Goal: Task Accomplishment & Management: Complete application form

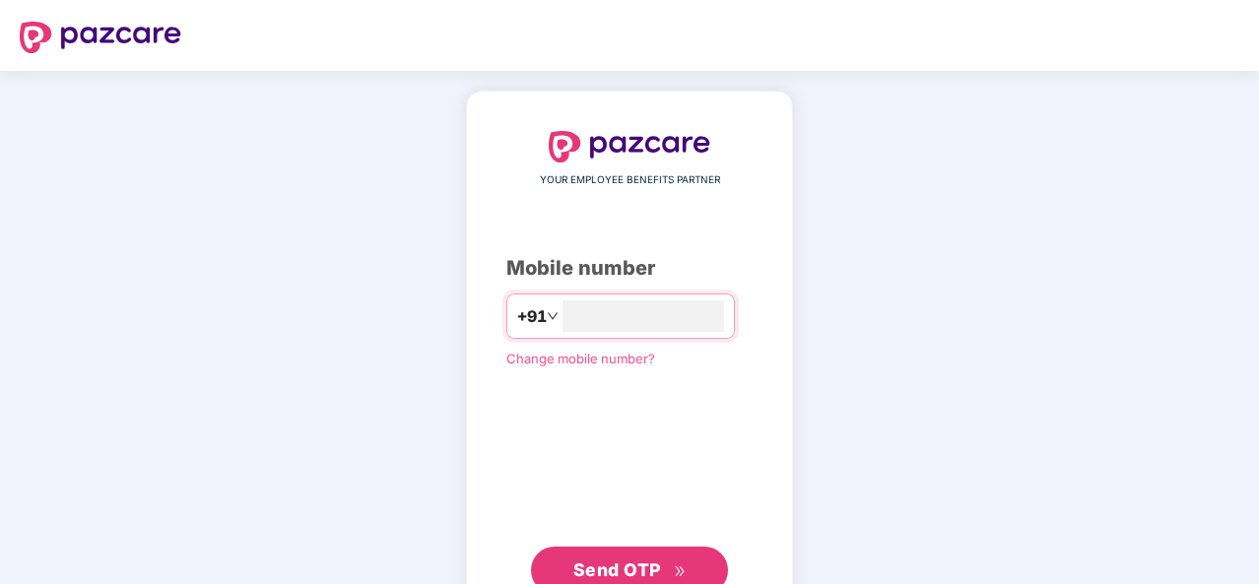
type input "**********"
click at [622, 570] on span "Send OTP" at bounding box center [617, 570] width 88 height 21
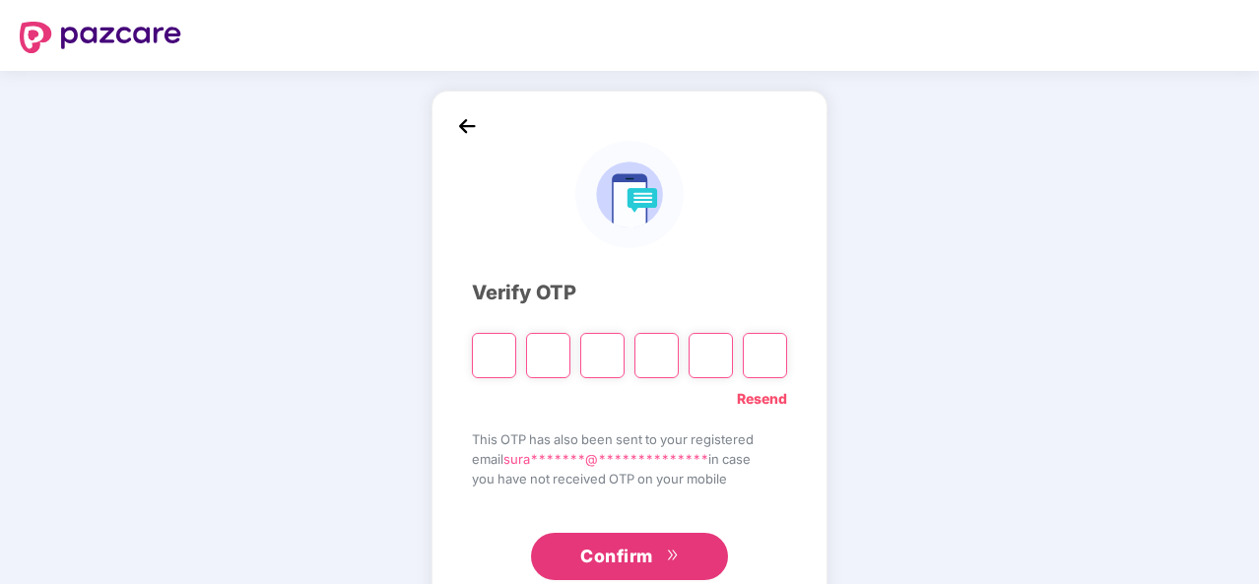
type input "*"
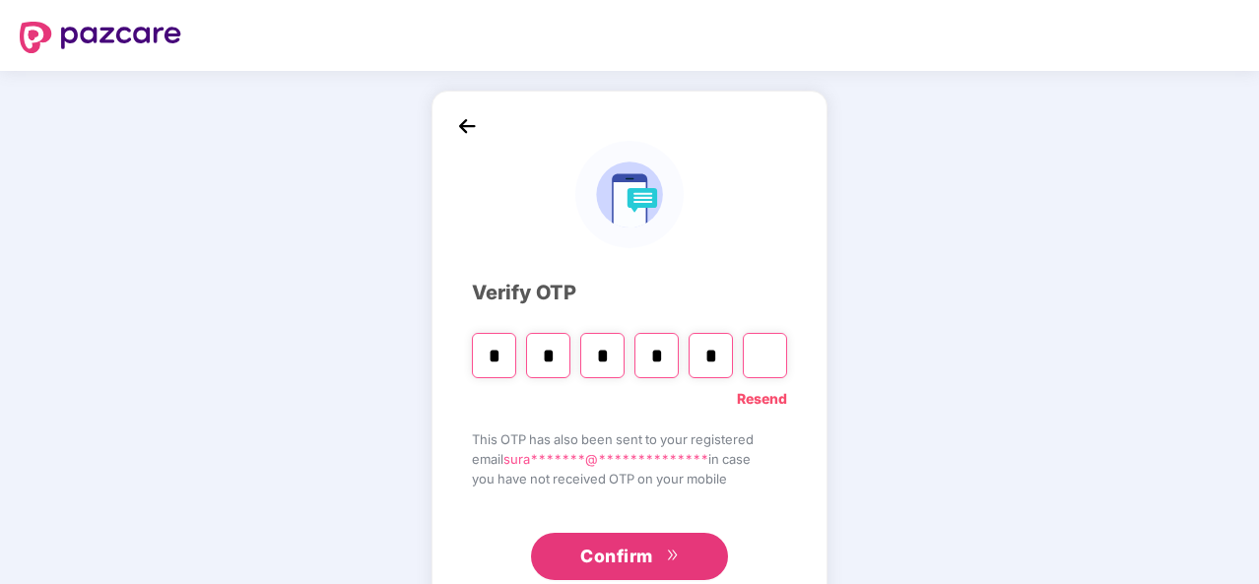
type input "*"
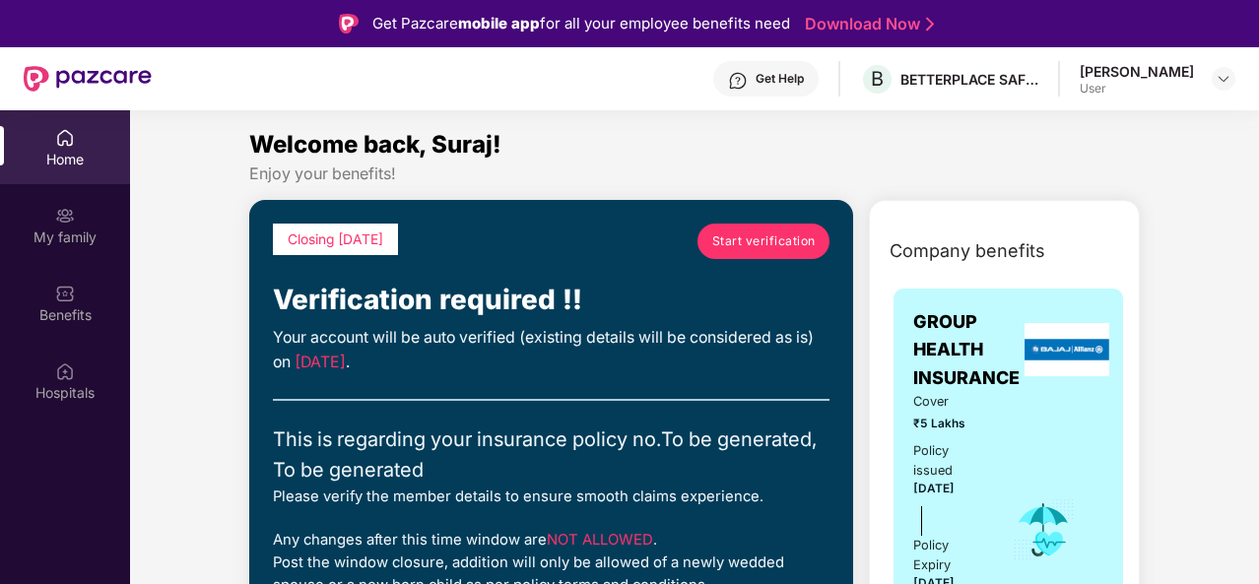
click at [760, 247] on span "Start verification" at bounding box center [763, 240] width 103 height 19
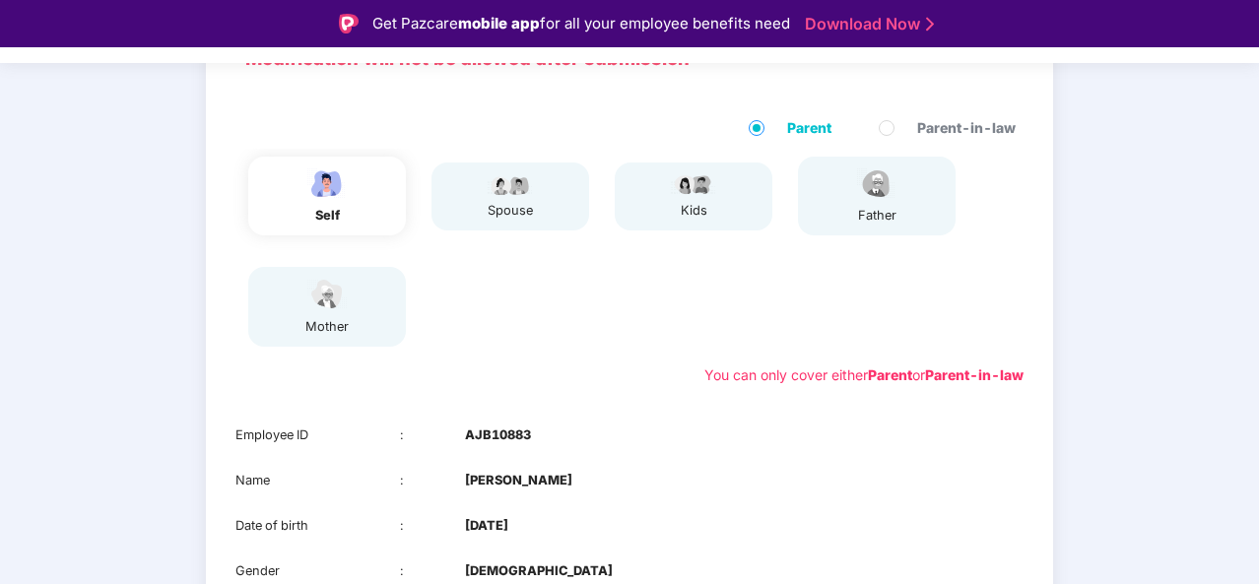
scroll to position [159, 0]
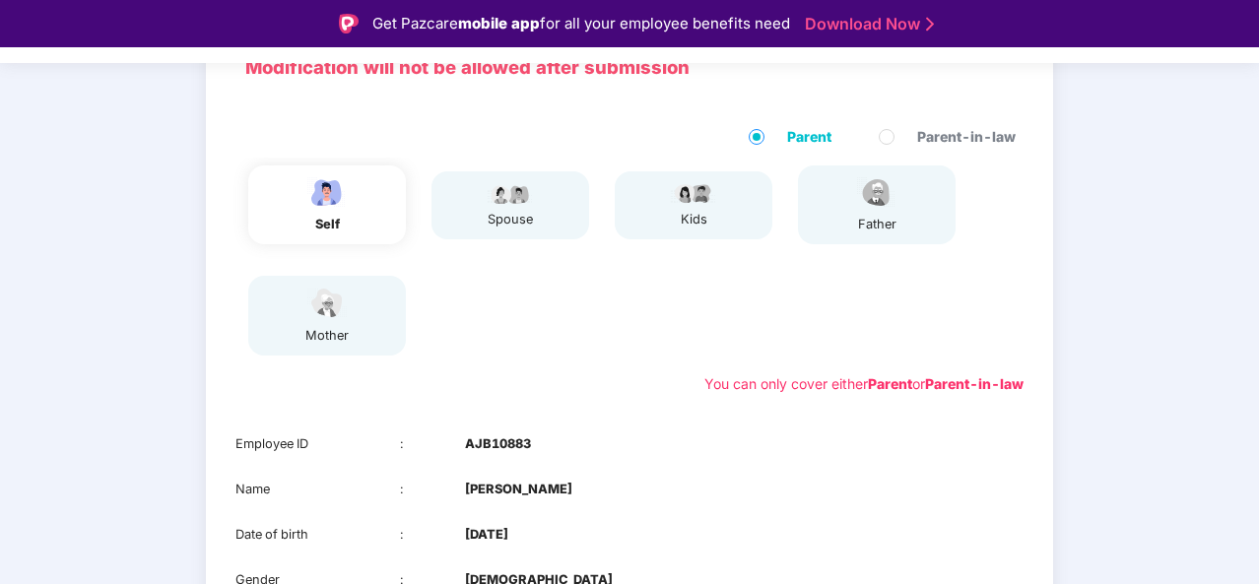
click at [355, 226] on div "self" at bounding box center [327, 204] width 158 height 79
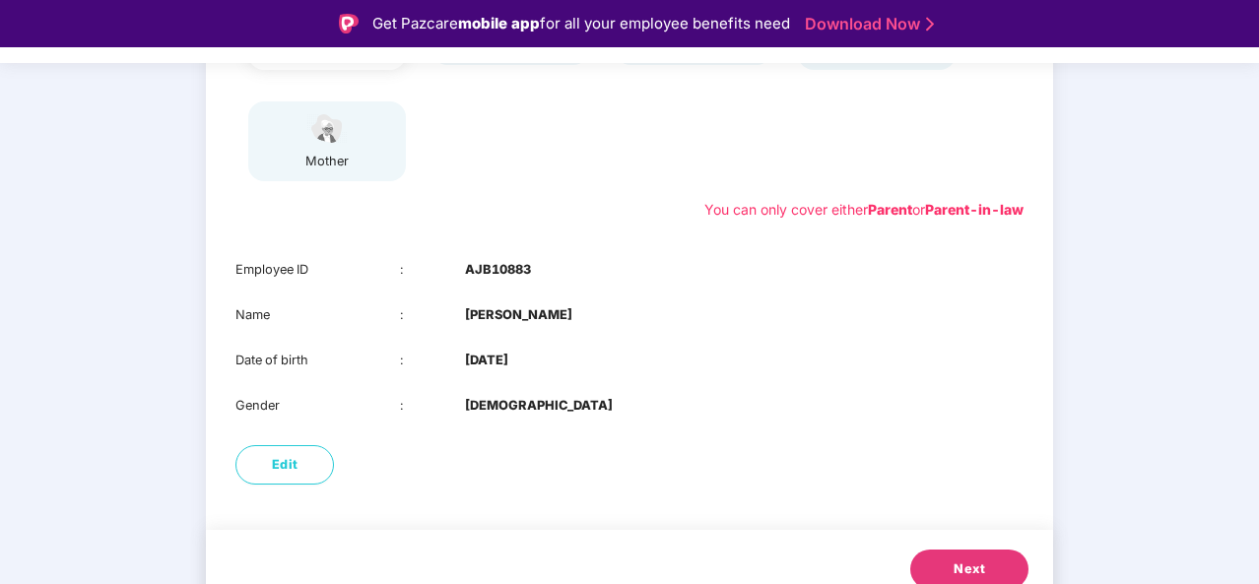
scroll to position [356, 0]
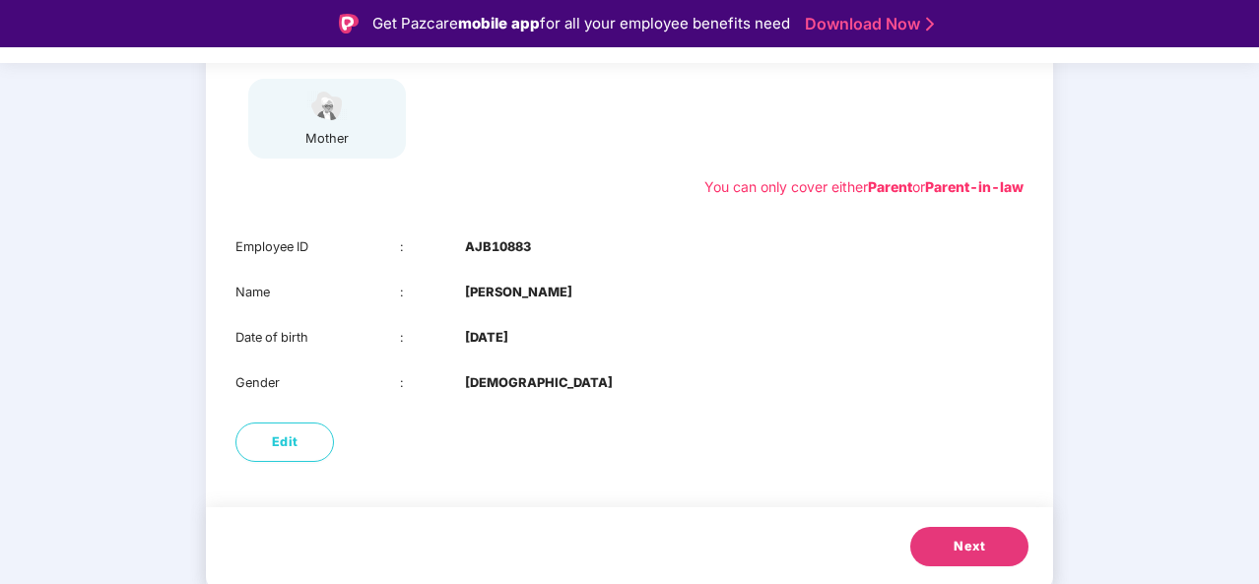
click at [963, 549] on span "Next" at bounding box center [970, 547] width 32 height 20
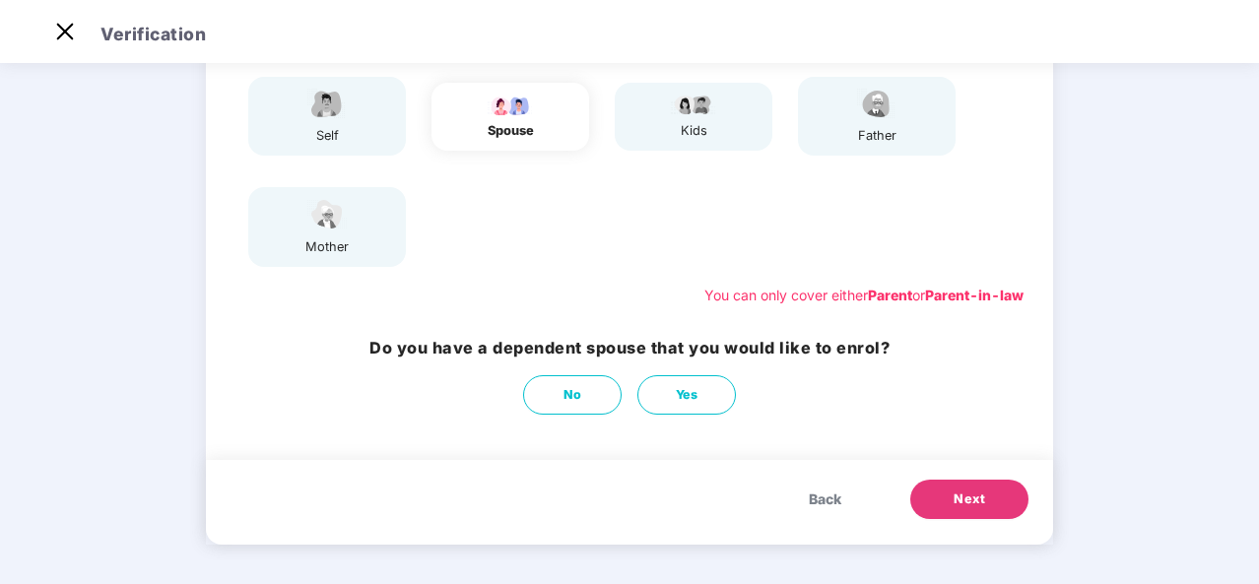
scroll to position [200, 0]
click at [959, 504] on span "Next" at bounding box center [970, 500] width 32 height 20
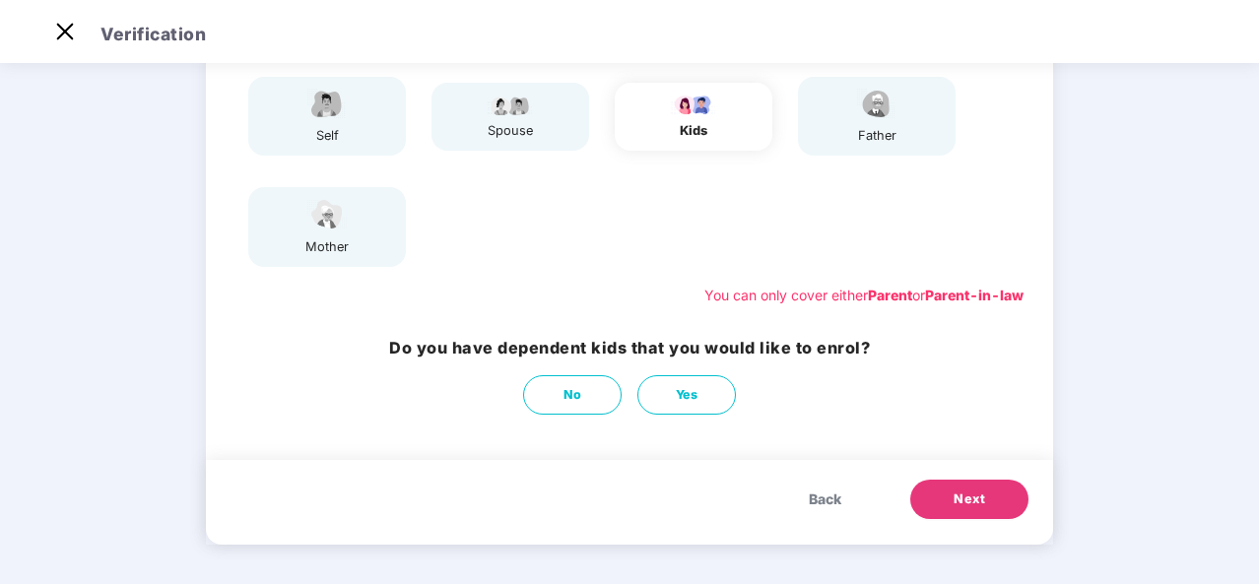
click at [959, 504] on span "Next" at bounding box center [970, 500] width 32 height 20
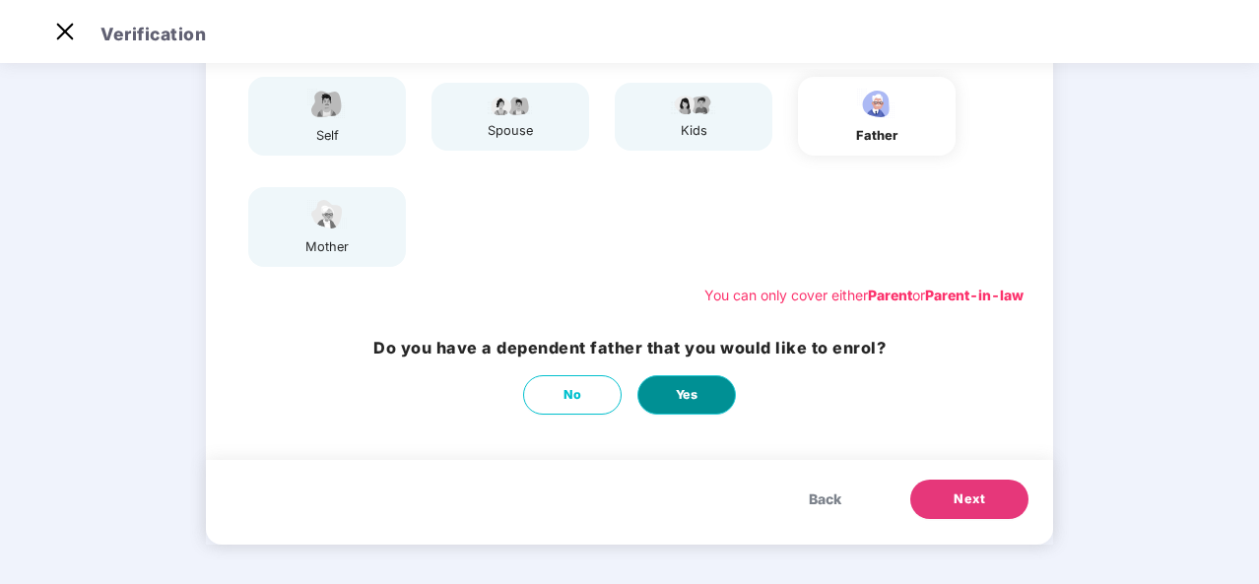
click at [678, 407] on button "Yes" at bounding box center [686, 394] width 99 height 39
select select "****"
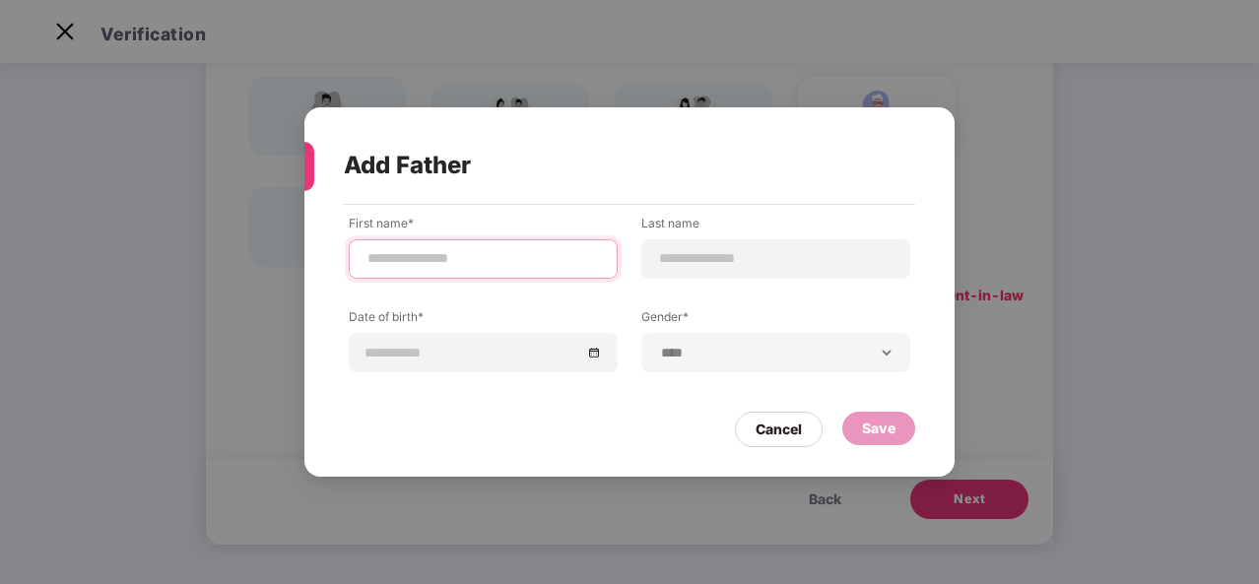
click at [520, 258] on input at bounding box center [482, 258] width 235 height 21
type input "**********"
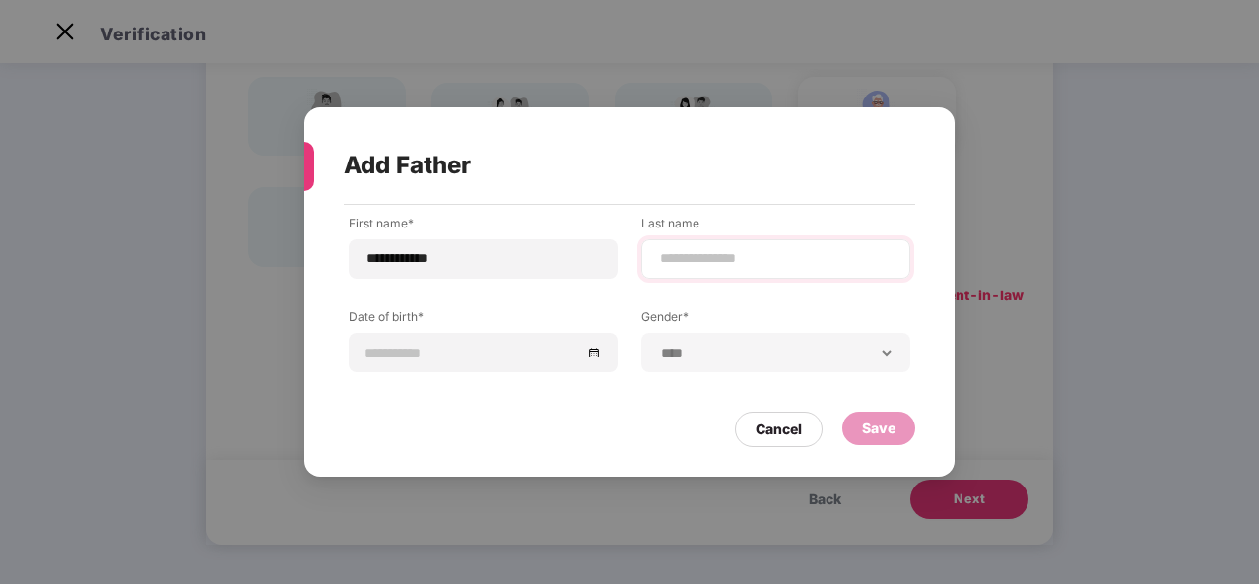
click at [666, 243] on div at bounding box center [775, 258] width 269 height 39
click at [670, 255] on input at bounding box center [775, 258] width 235 height 21
type input "*****"
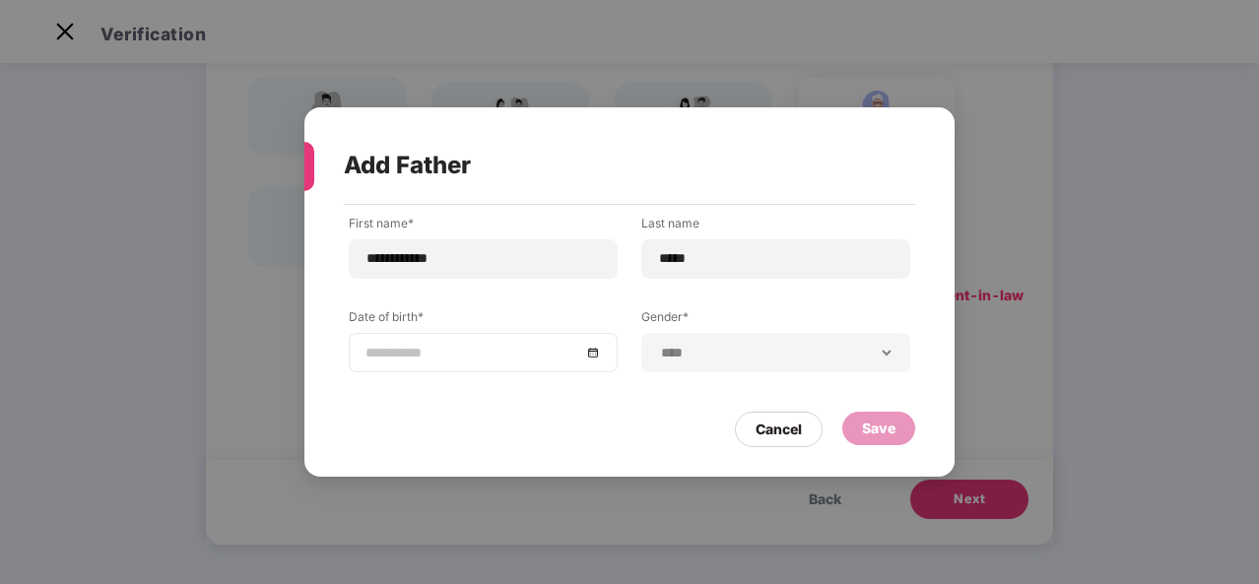
click at [443, 355] on input at bounding box center [473, 353] width 216 height 22
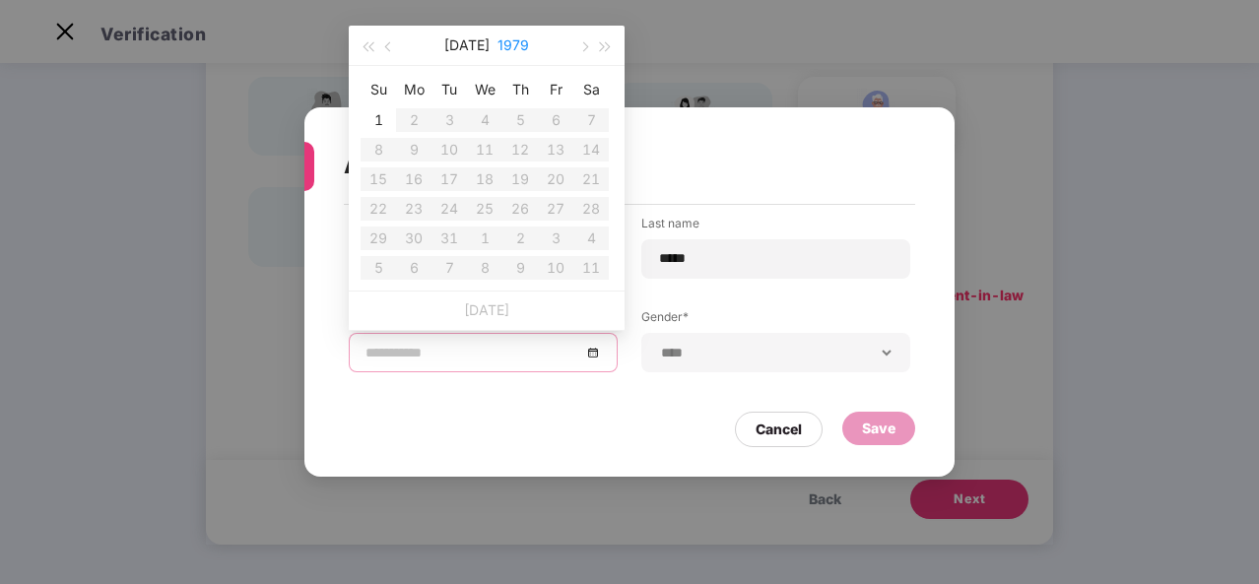
click at [509, 43] on button "1979" at bounding box center [513, 45] width 32 height 39
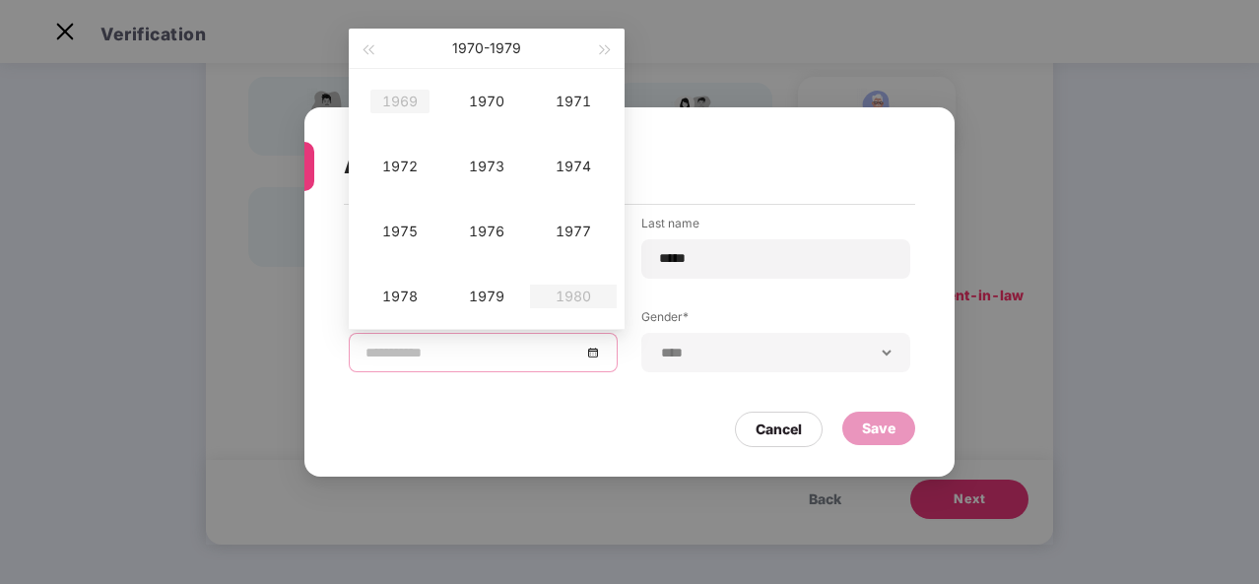
type input "**********"
click at [368, 49] on span "button" at bounding box center [368, 50] width 10 height 10
type input "**********"
click at [395, 101] on div "1959" at bounding box center [399, 102] width 59 height 24
type input "**********"
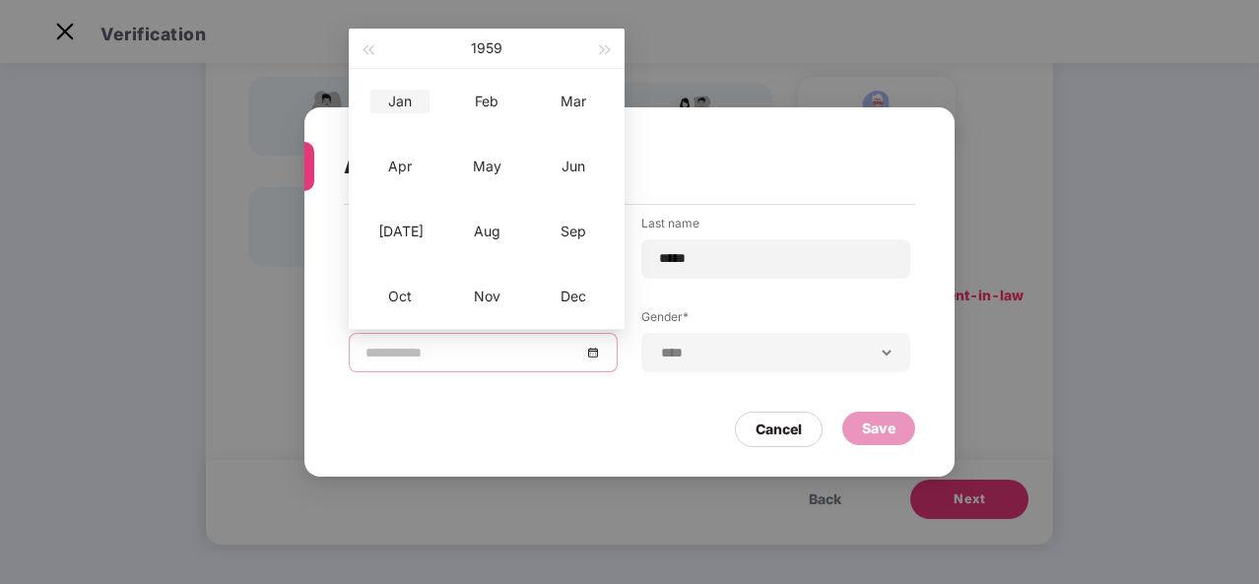
click at [397, 109] on div "Jan" at bounding box center [399, 102] width 59 height 24
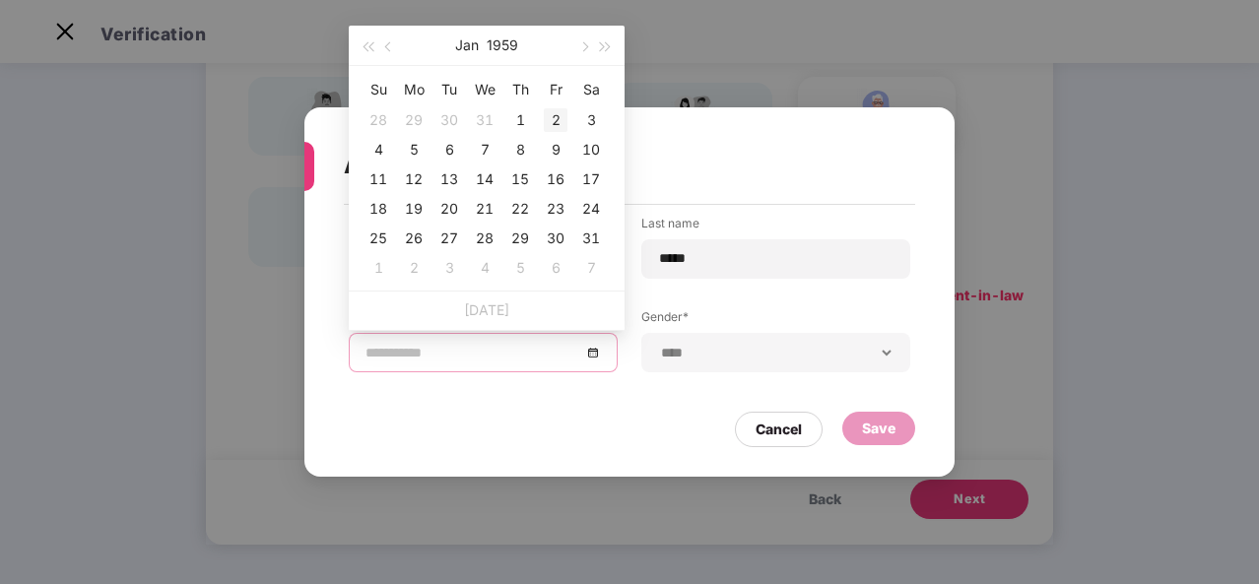
type input "**********"
click at [551, 116] on div "2" at bounding box center [556, 120] width 24 height 24
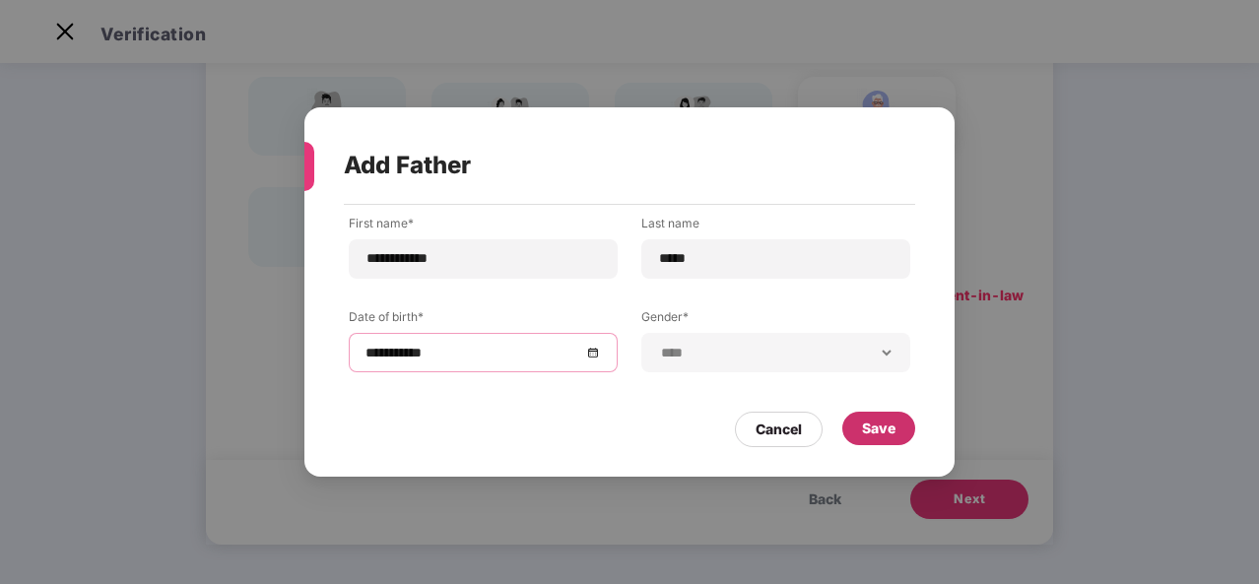
click at [881, 433] on div "Save" at bounding box center [878, 429] width 33 height 22
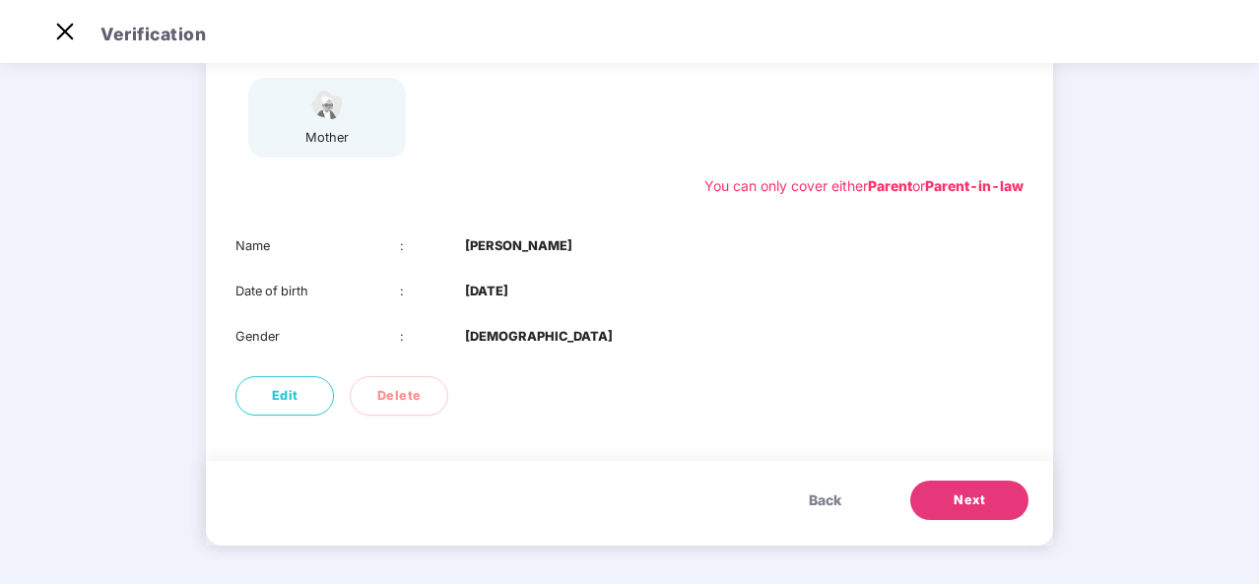
scroll to position [310, 0]
click at [973, 495] on span "Next" at bounding box center [970, 500] width 32 height 20
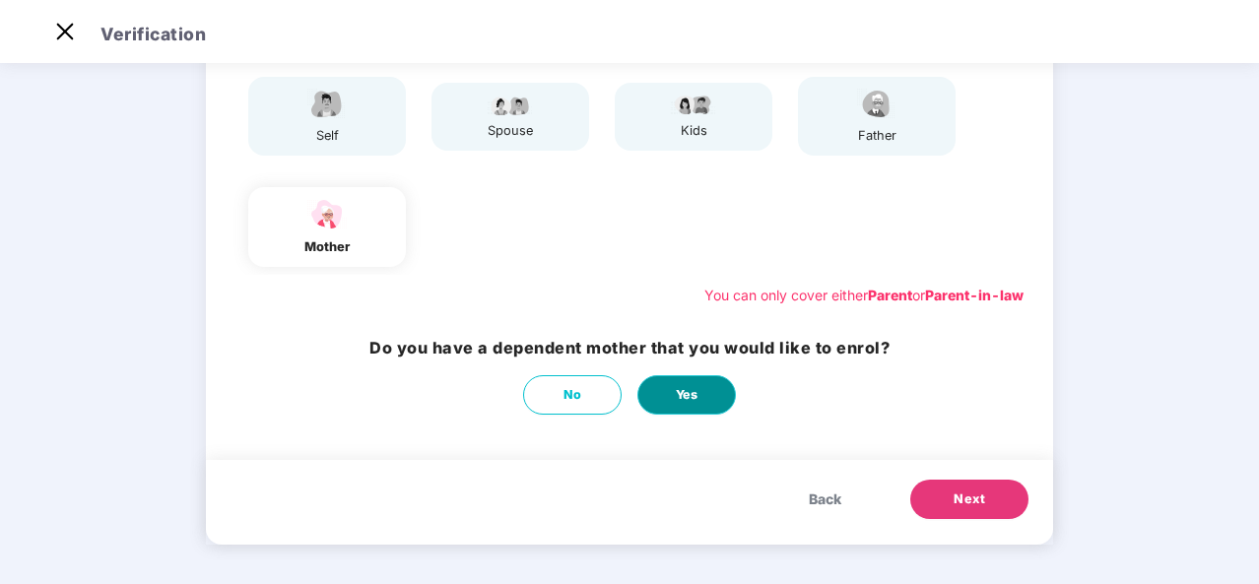
click at [666, 400] on button "Yes" at bounding box center [686, 394] width 99 height 39
select select "******"
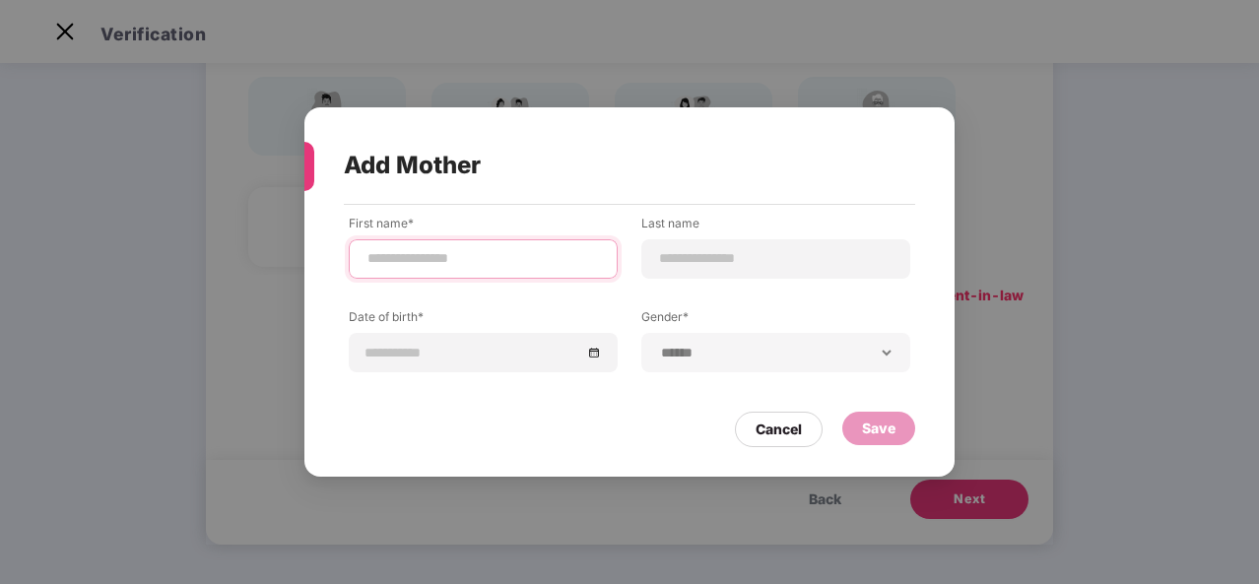
click at [494, 260] on input at bounding box center [482, 258] width 235 height 21
type input "******"
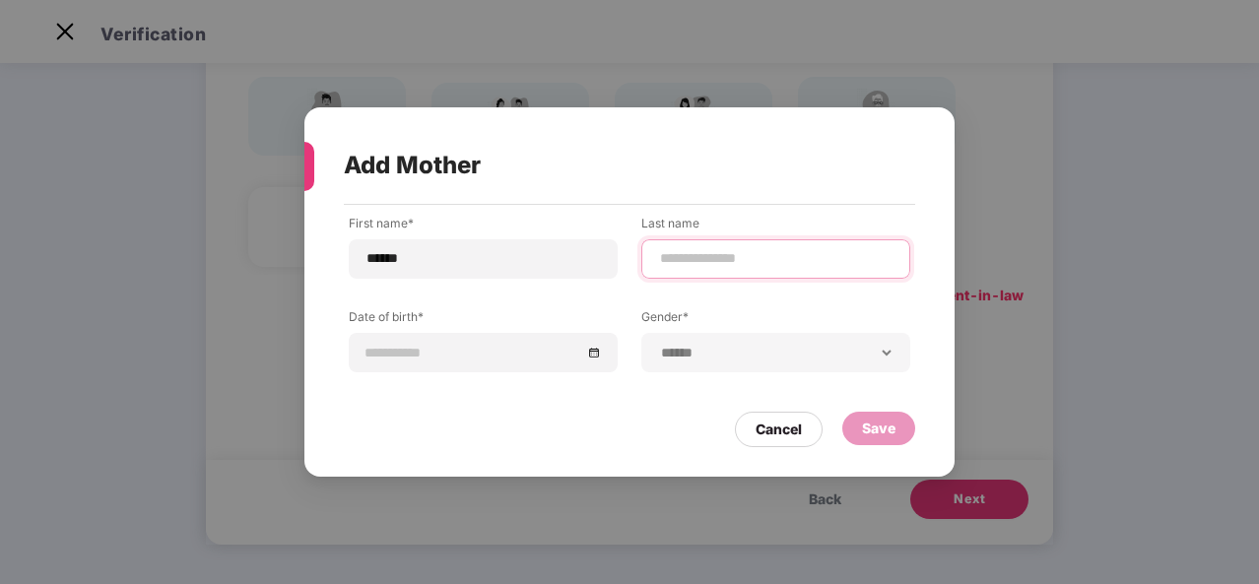
click at [673, 256] on input at bounding box center [775, 258] width 235 height 21
type input "****"
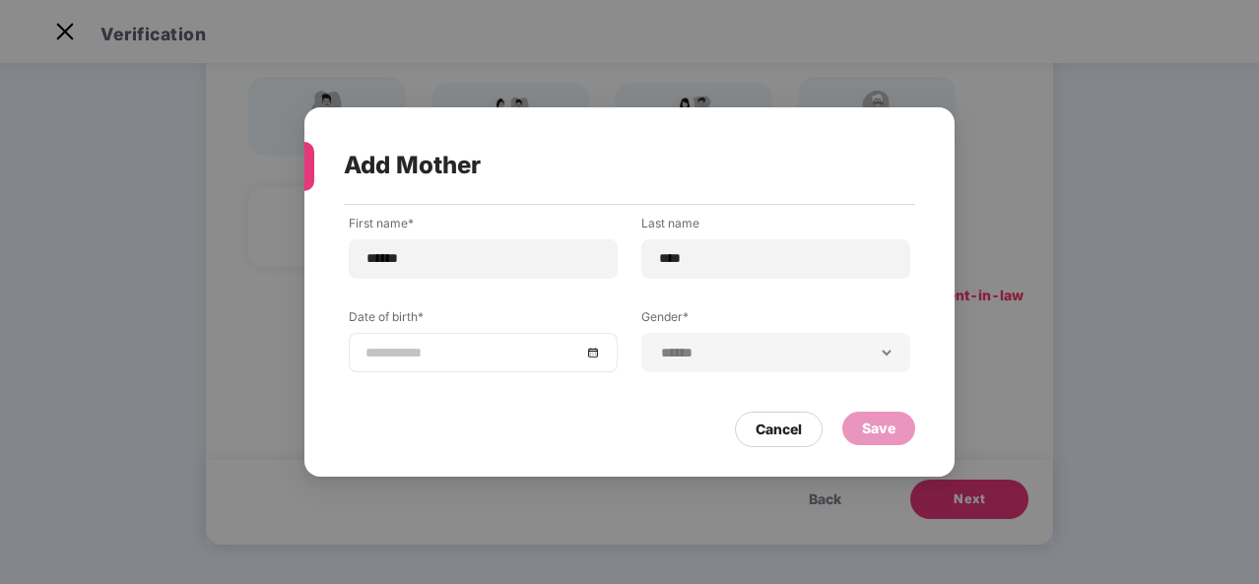
click at [457, 360] on input at bounding box center [473, 353] width 216 height 22
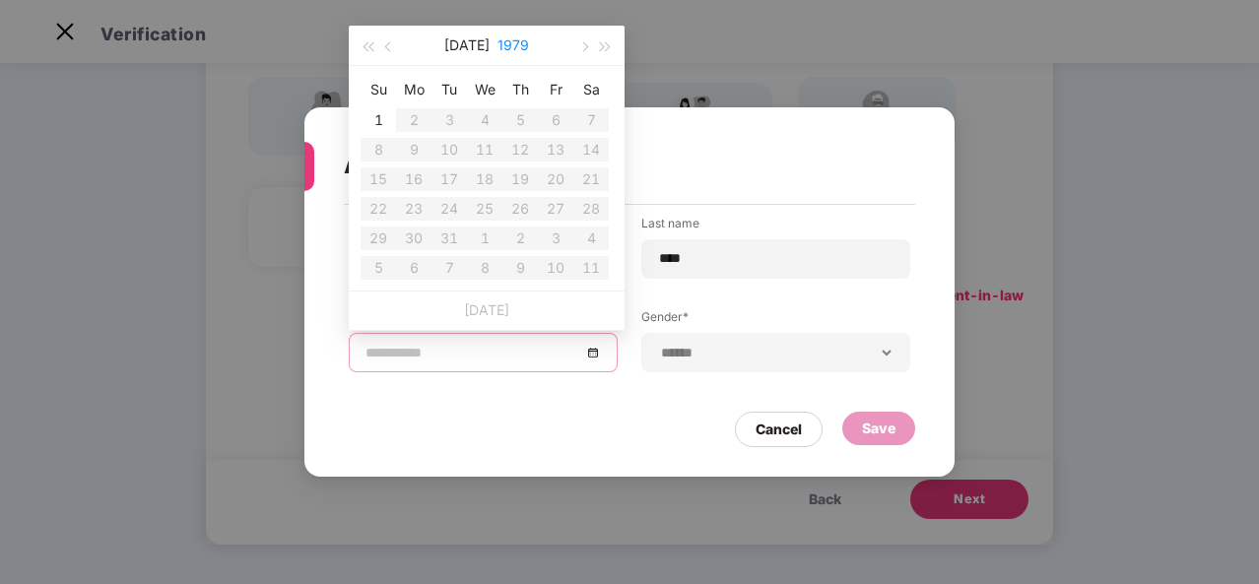
click at [497, 45] on button "1979" at bounding box center [513, 45] width 32 height 39
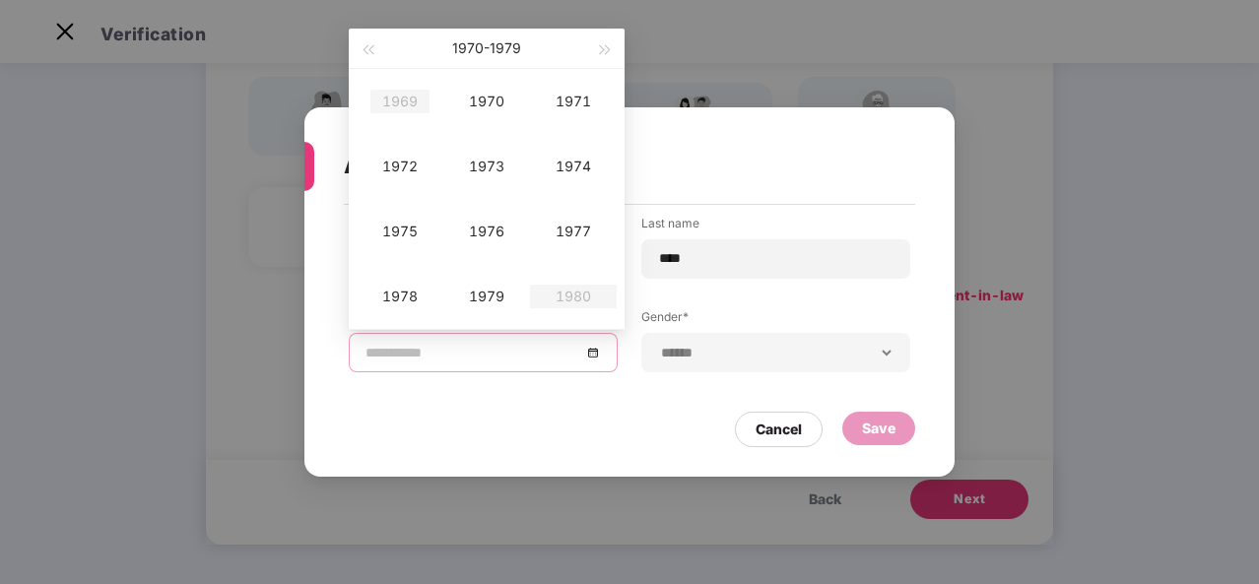
type input "**********"
click at [370, 43] on button "button" at bounding box center [368, 48] width 22 height 39
click at [604, 46] on span "button" at bounding box center [606, 50] width 10 height 10
type input "**********"
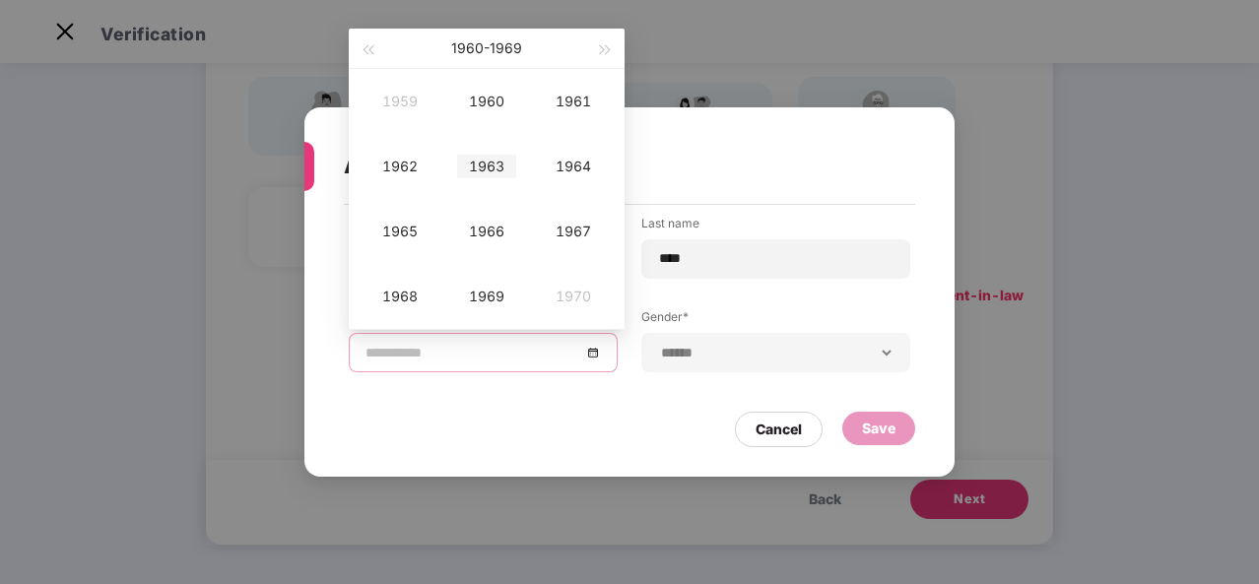
click at [493, 163] on div "1963" at bounding box center [486, 167] width 59 height 24
type input "**********"
click at [400, 98] on div "Jan" at bounding box center [399, 102] width 59 height 24
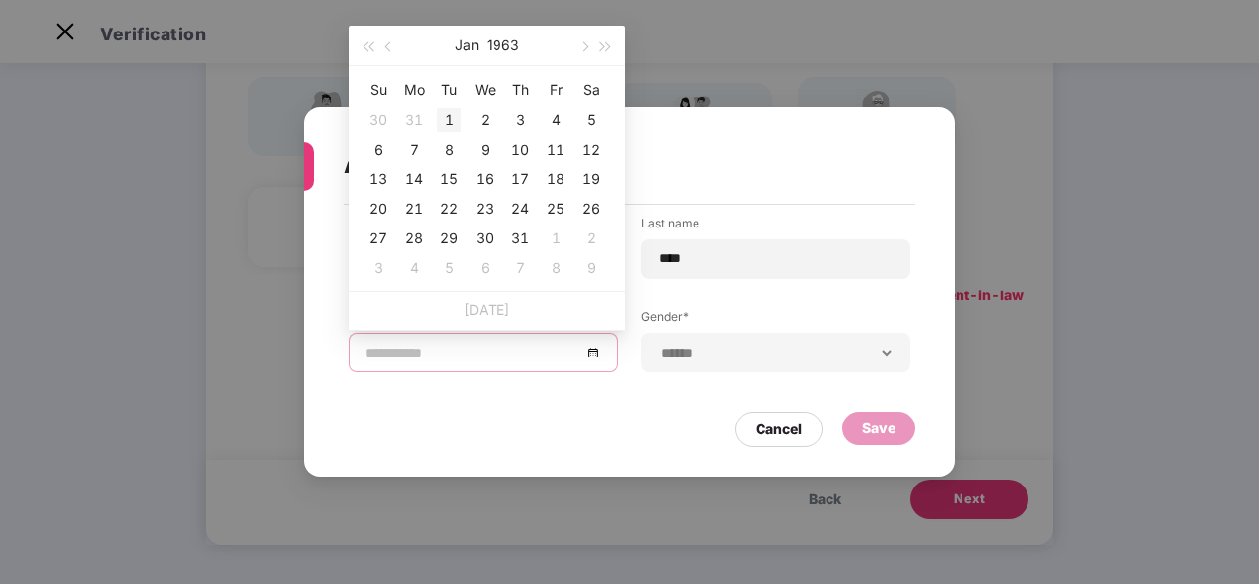
type input "**********"
click at [451, 129] on div "1" at bounding box center [449, 120] width 24 height 24
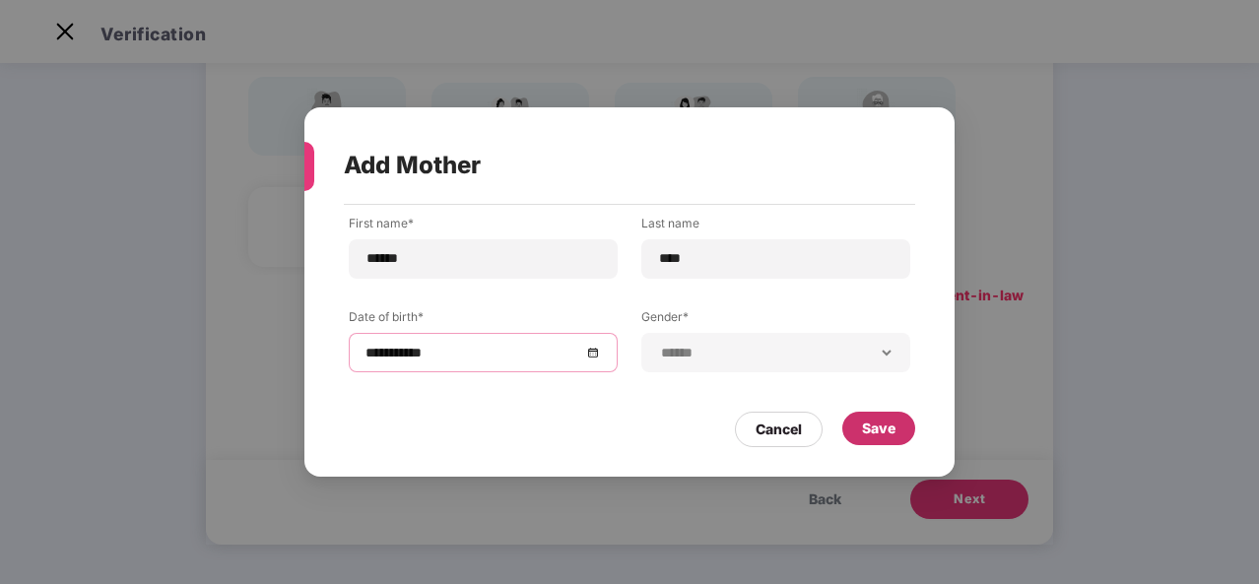
click at [878, 429] on div "Save" at bounding box center [878, 429] width 33 height 22
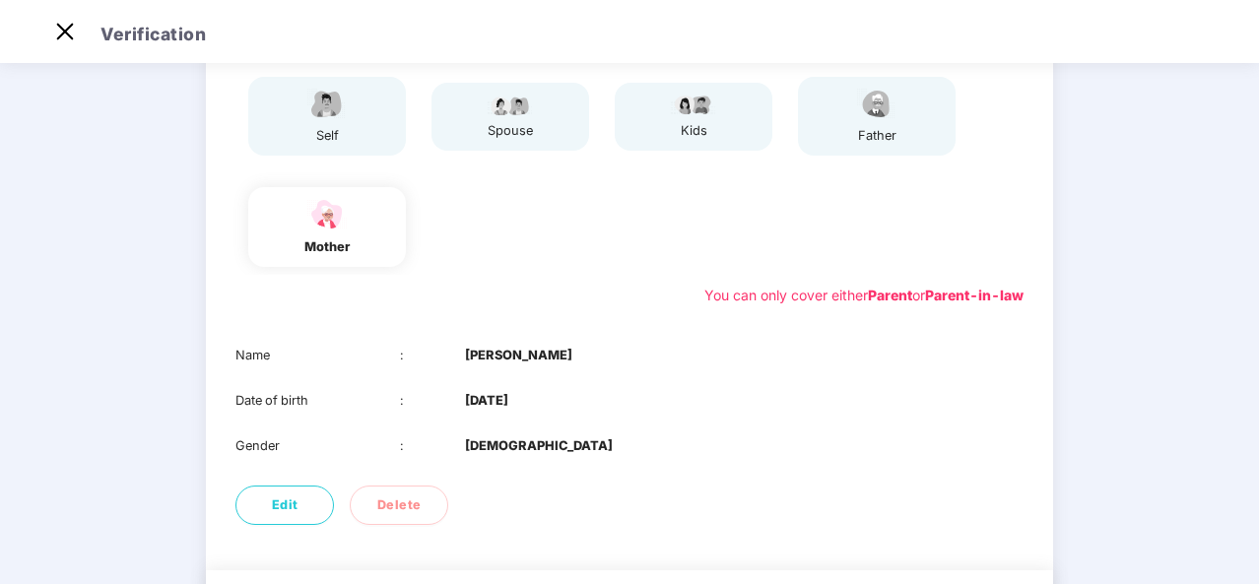
scroll to position [310, 0]
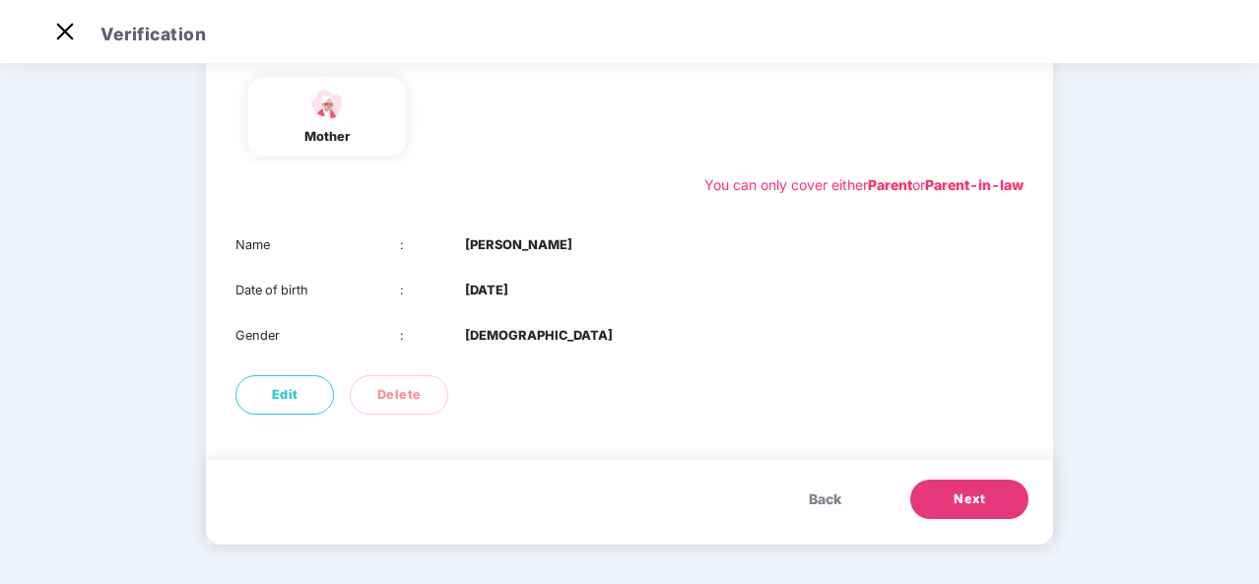
click at [959, 497] on span "Next" at bounding box center [970, 500] width 32 height 20
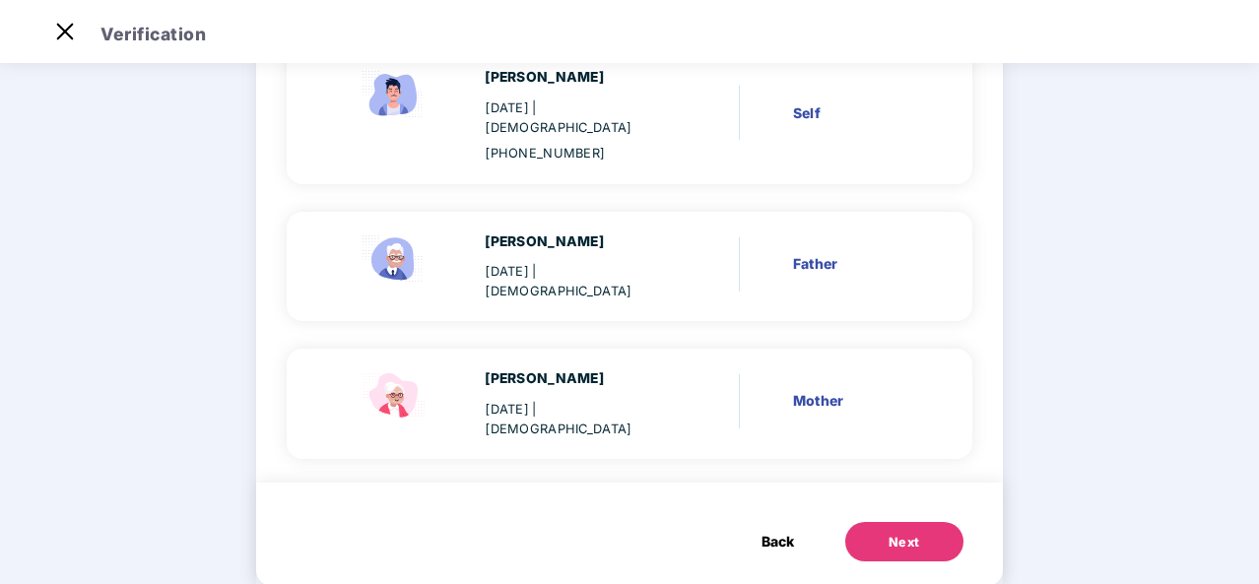
scroll to position [226, 0]
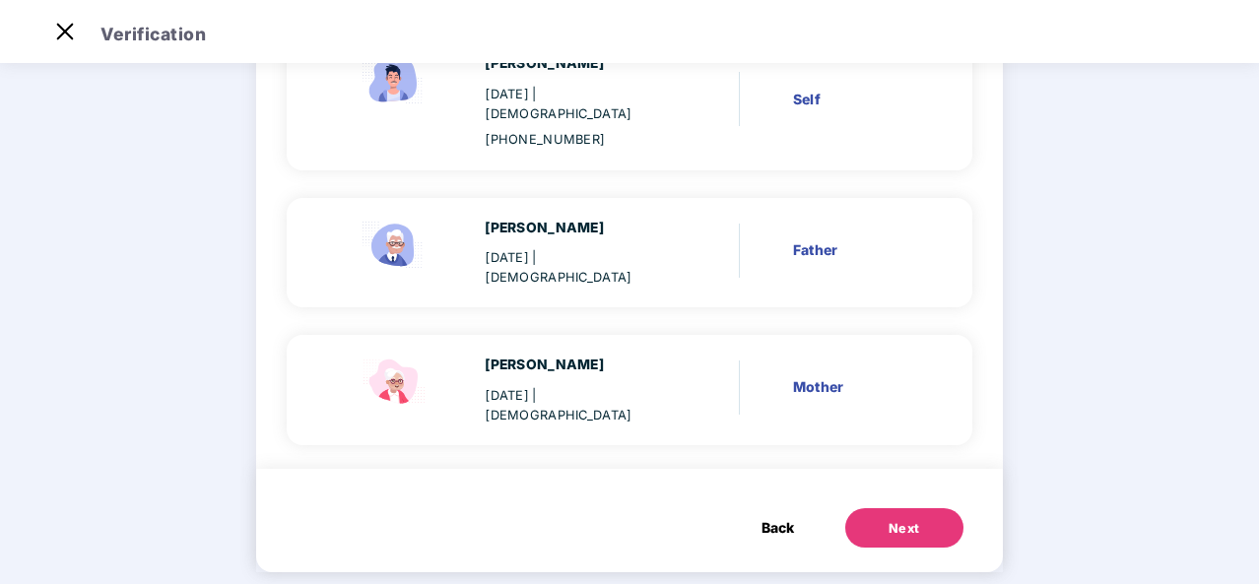
click at [906, 519] on div "Next" at bounding box center [905, 529] width 32 height 20
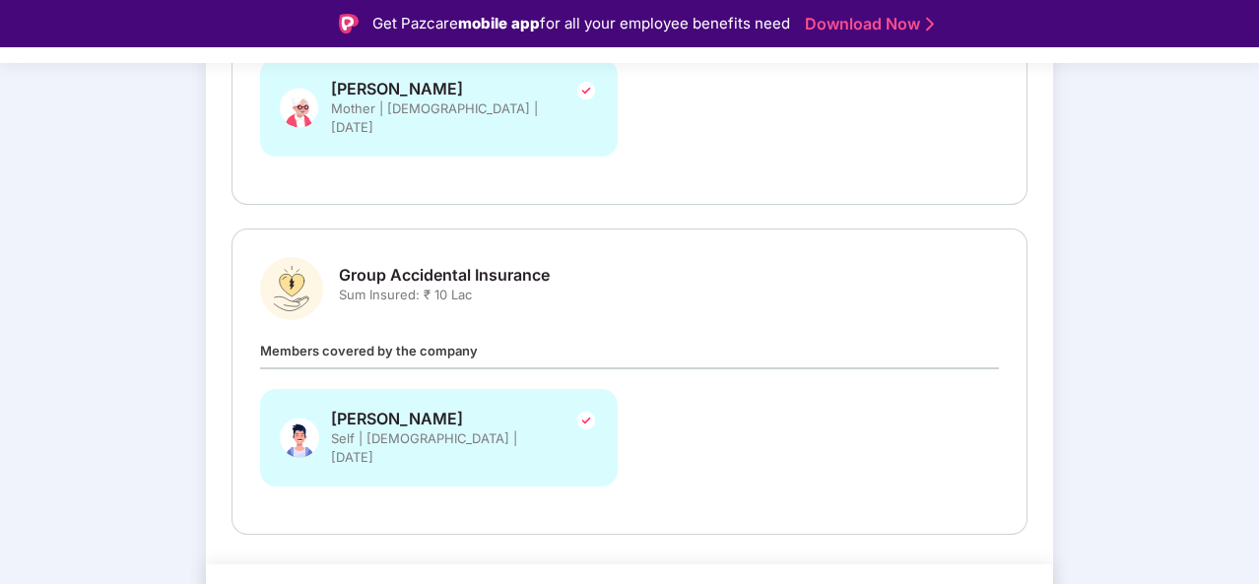
scroll to position [562, 0]
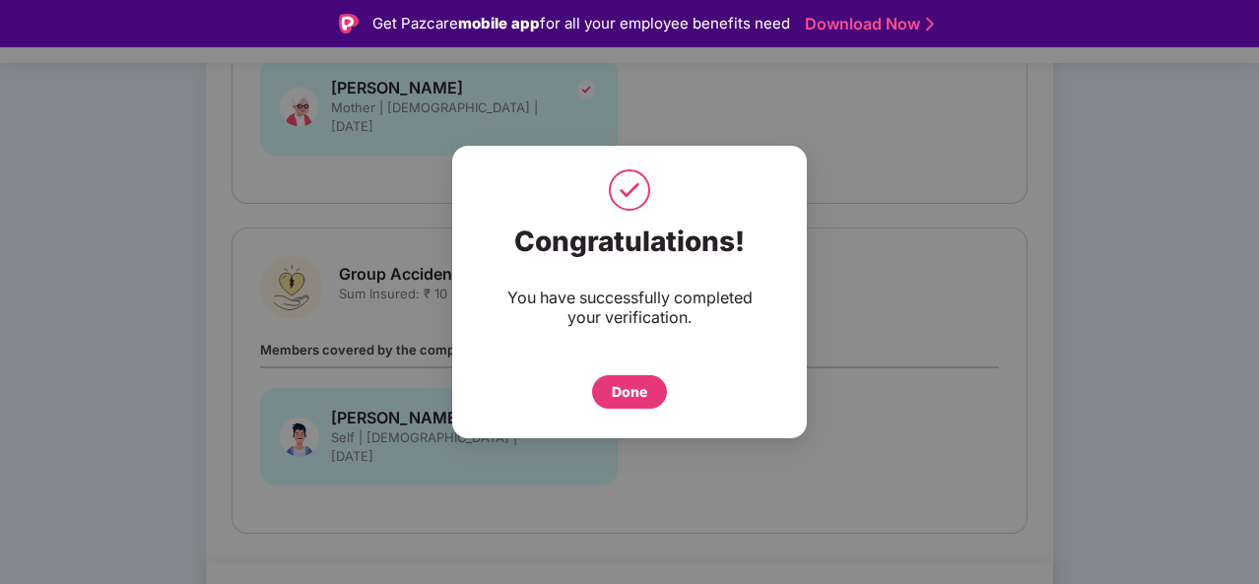
click at [638, 392] on div "Done" at bounding box center [629, 392] width 35 height 22
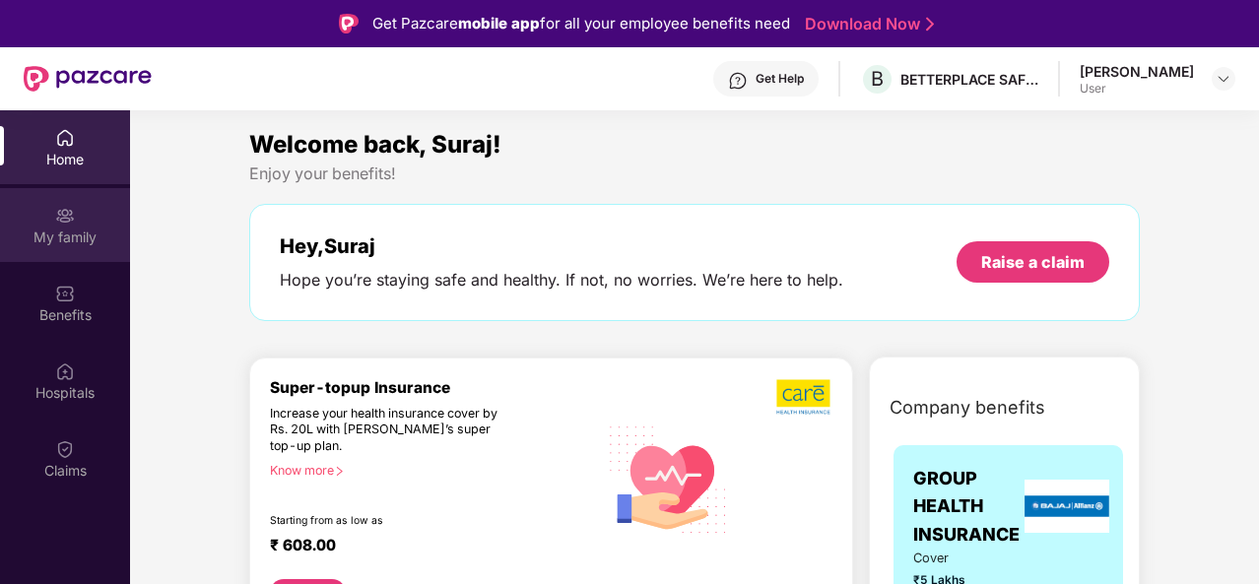
click at [82, 231] on div "My family" at bounding box center [65, 238] width 130 height 20
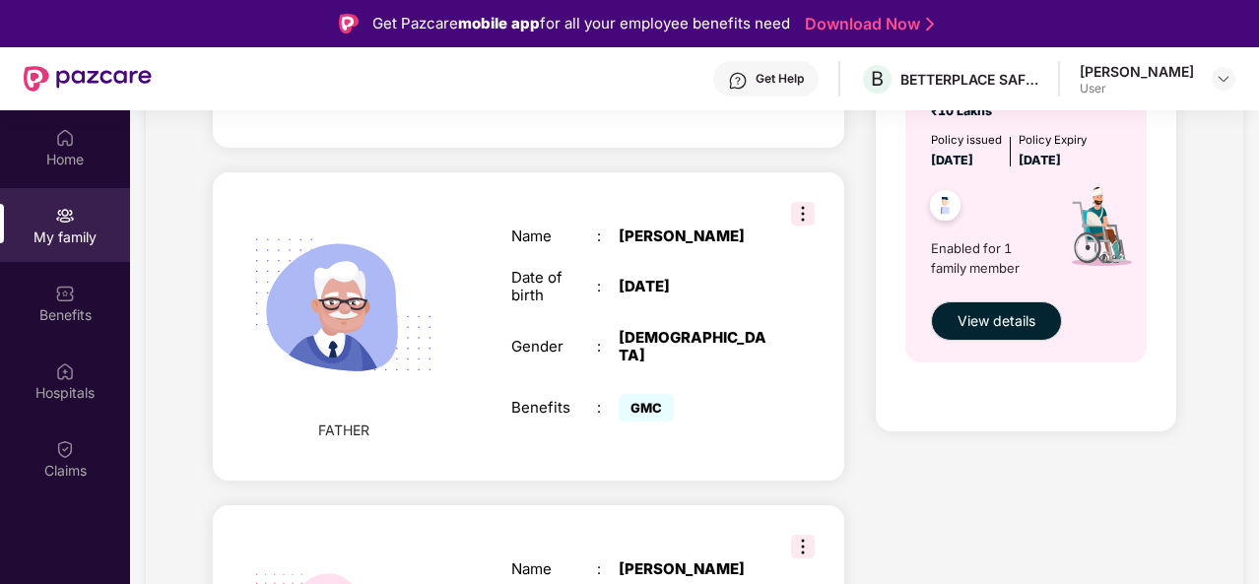
scroll to position [790, 0]
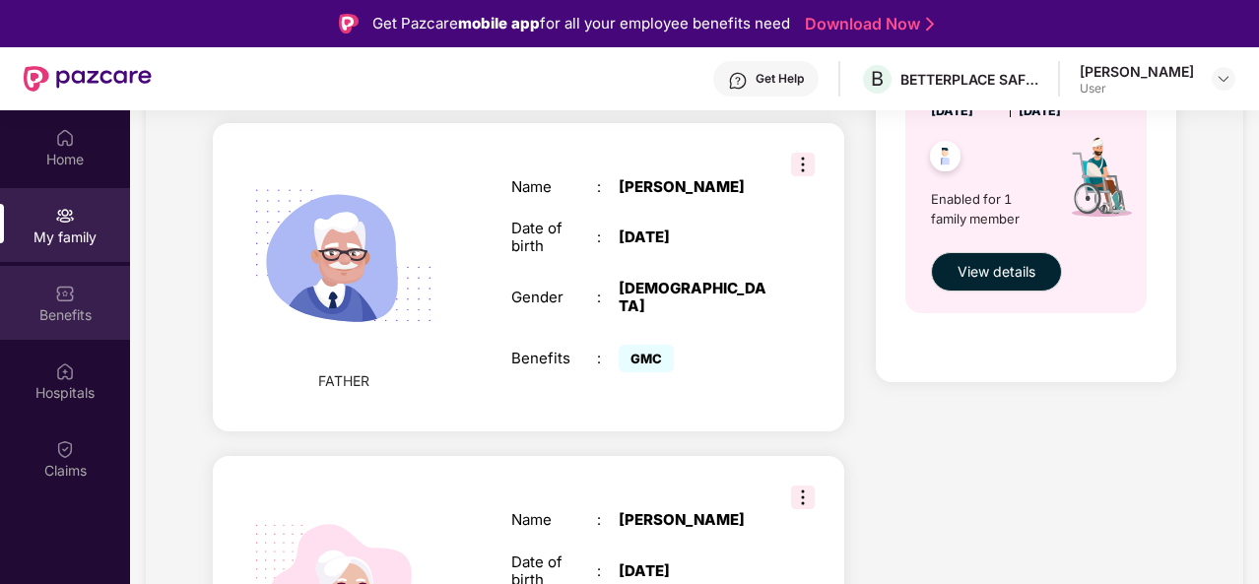
click at [70, 299] on img at bounding box center [65, 294] width 20 height 20
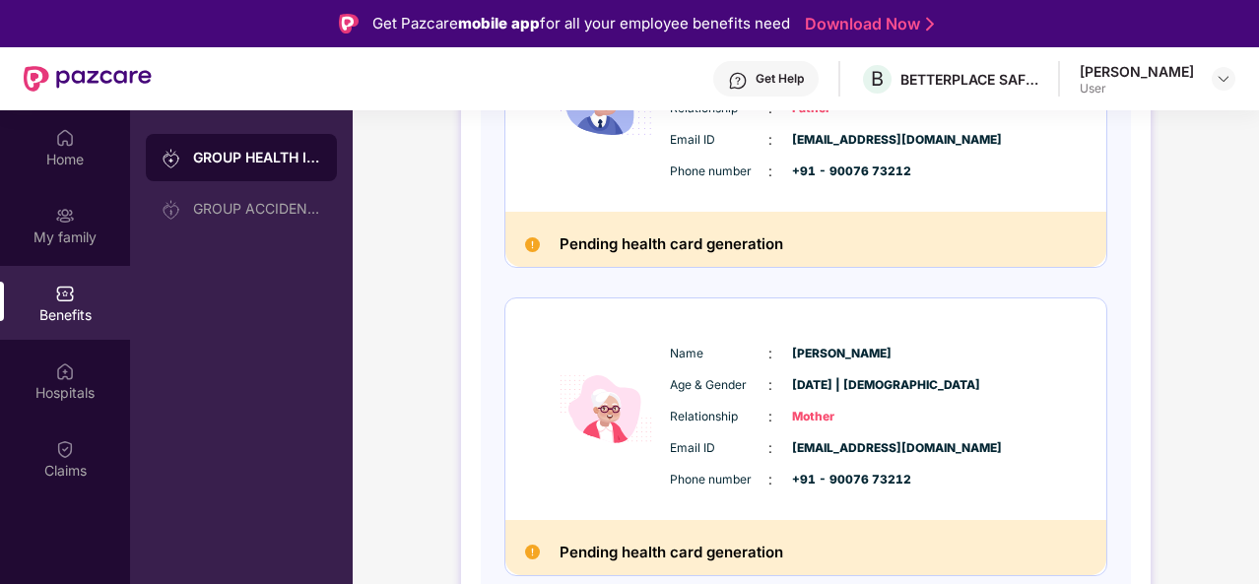
scroll to position [0, 0]
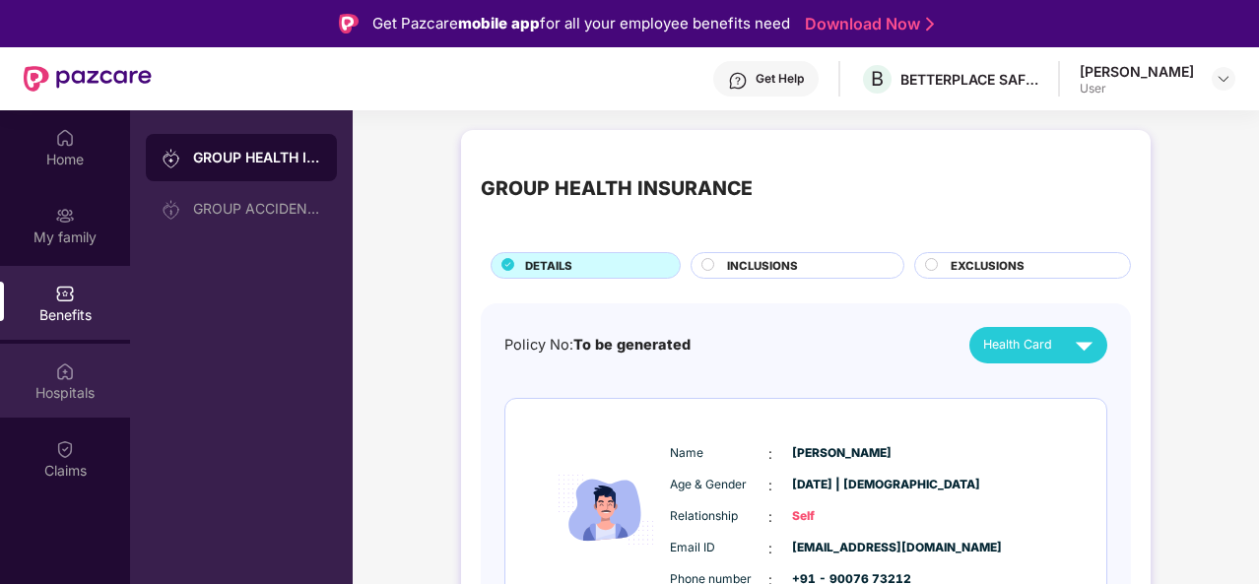
click at [62, 393] on div "Hospitals" at bounding box center [65, 393] width 130 height 20
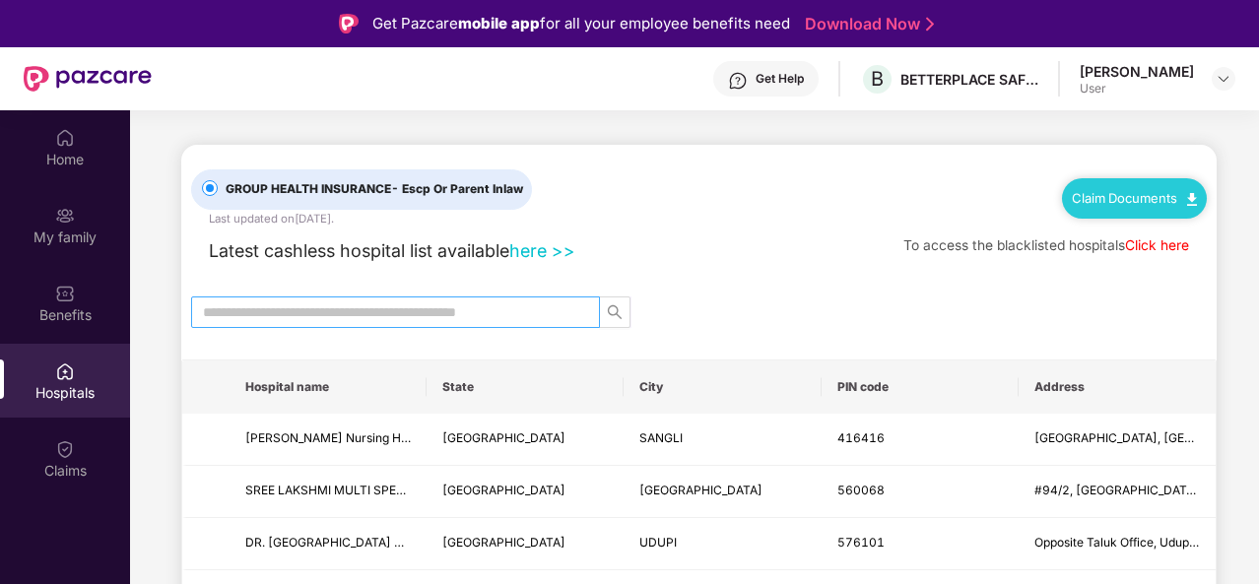
click at [390, 311] on input "text" at bounding box center [387, 312] width 369 height 22
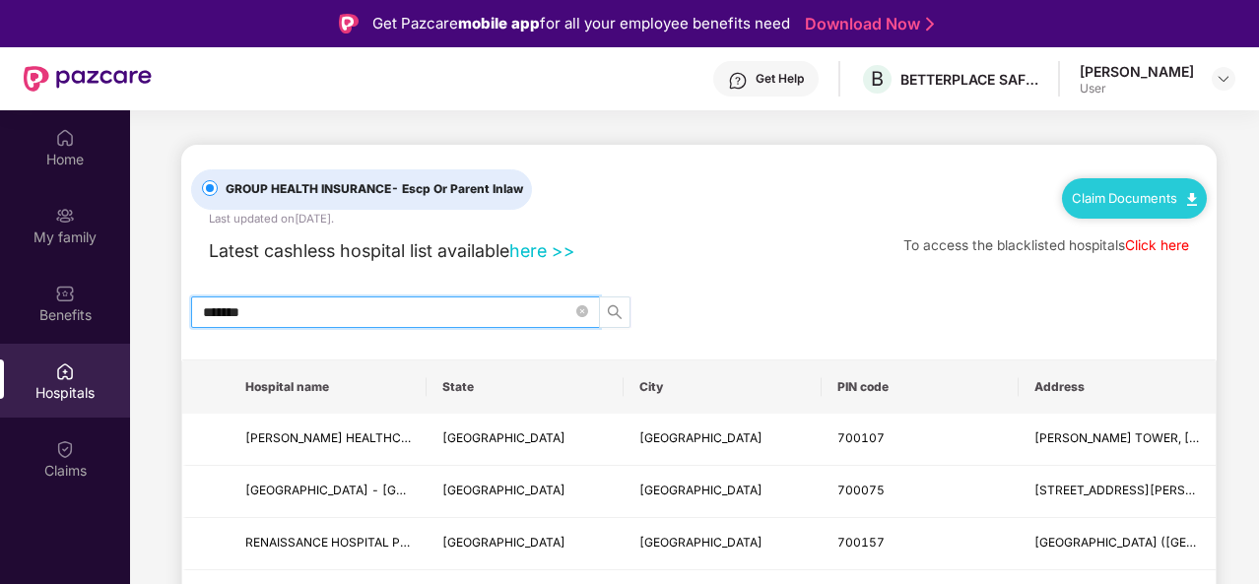
click at [621, 312] on icon "search" at bounding box center [615, 312] width 16 height 16
click at [310, 311] on input "*******" at bounding box center [387, 312] width 369 height 22
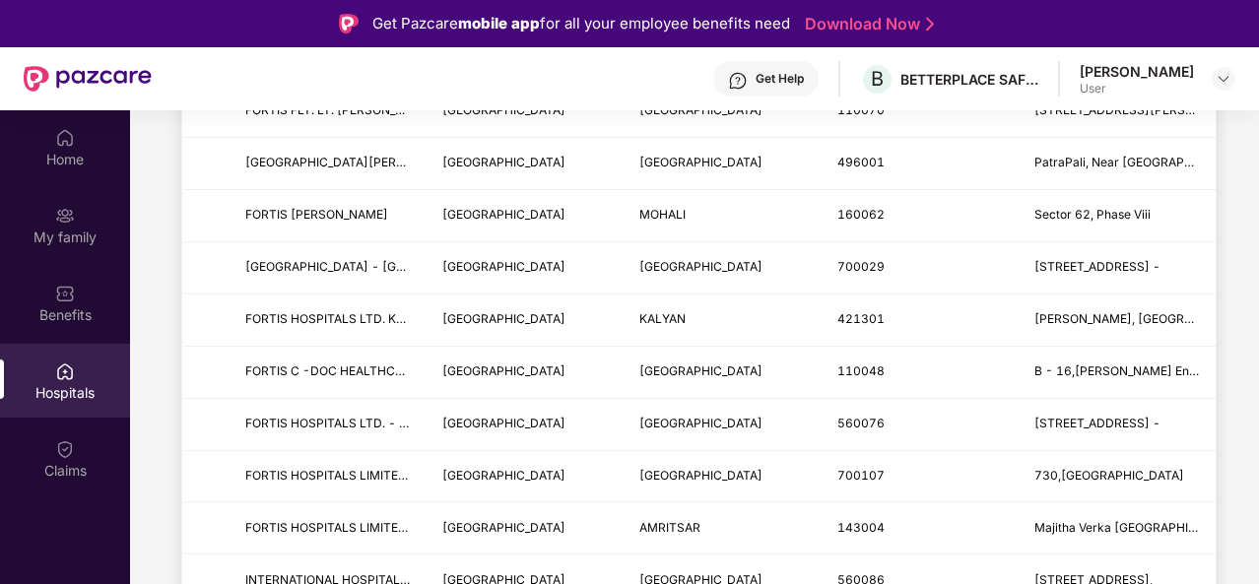
scroll to position [1478, 0]
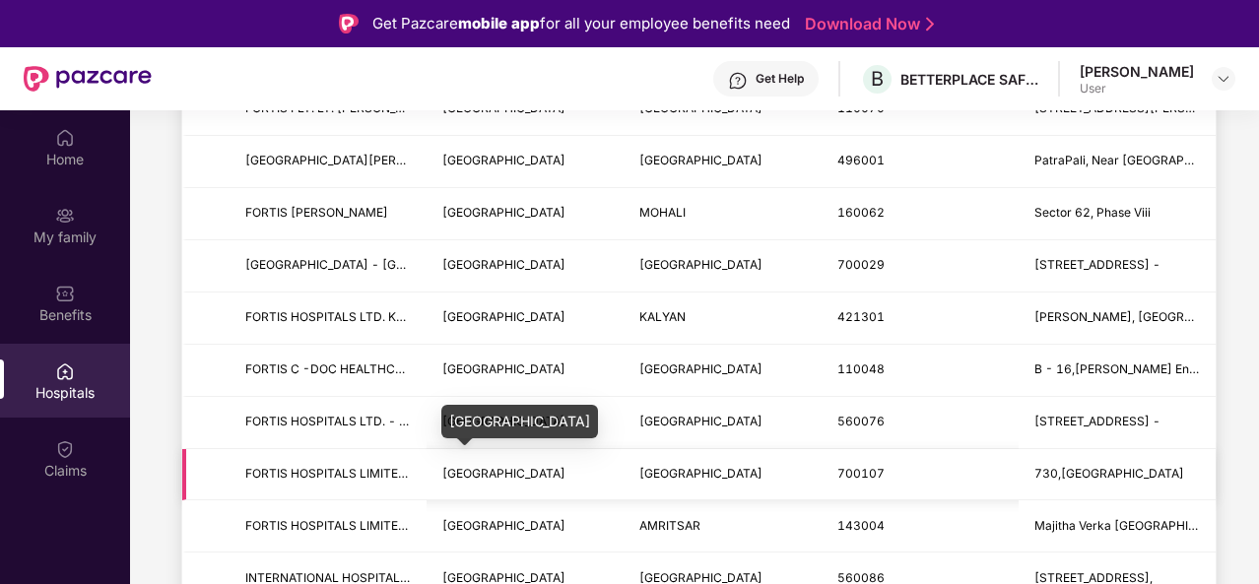
type input "******"
click at [475, 466] on span "WEST BENGAL" at bounding box center [503, 473] width 123 height 15
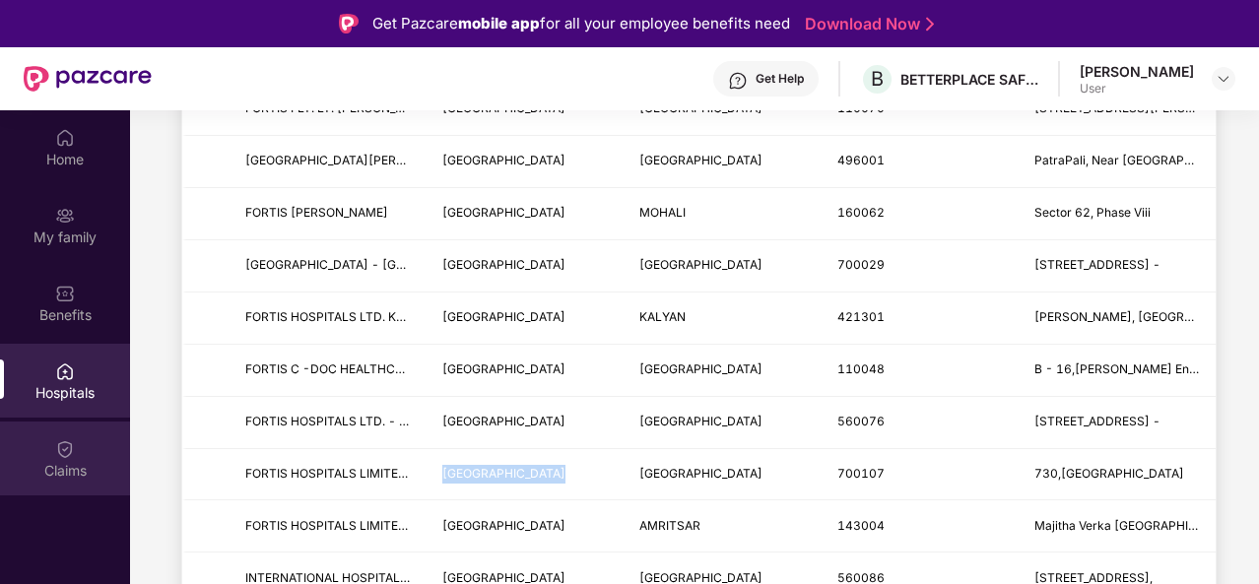
click at [54, 469] on div "Claims" at bounding box center [65, 471] width 130 height 20
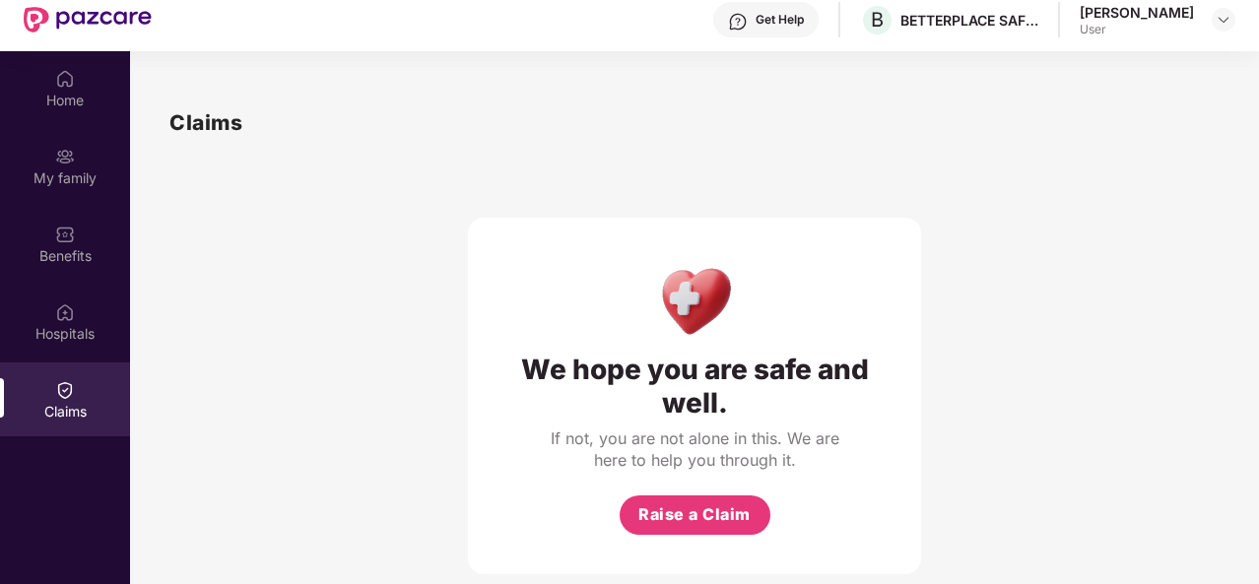
scroll to position [110, 0]
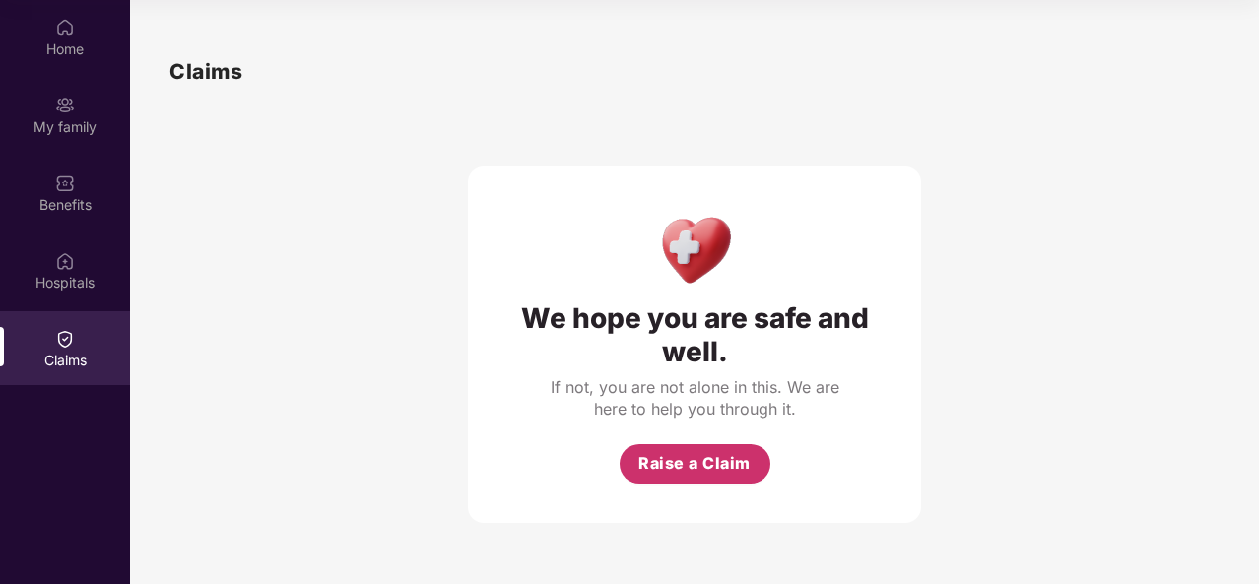
click at [690, 454] on span "Raise a Claim" at bounding box center [694, 463] width 112 height 25
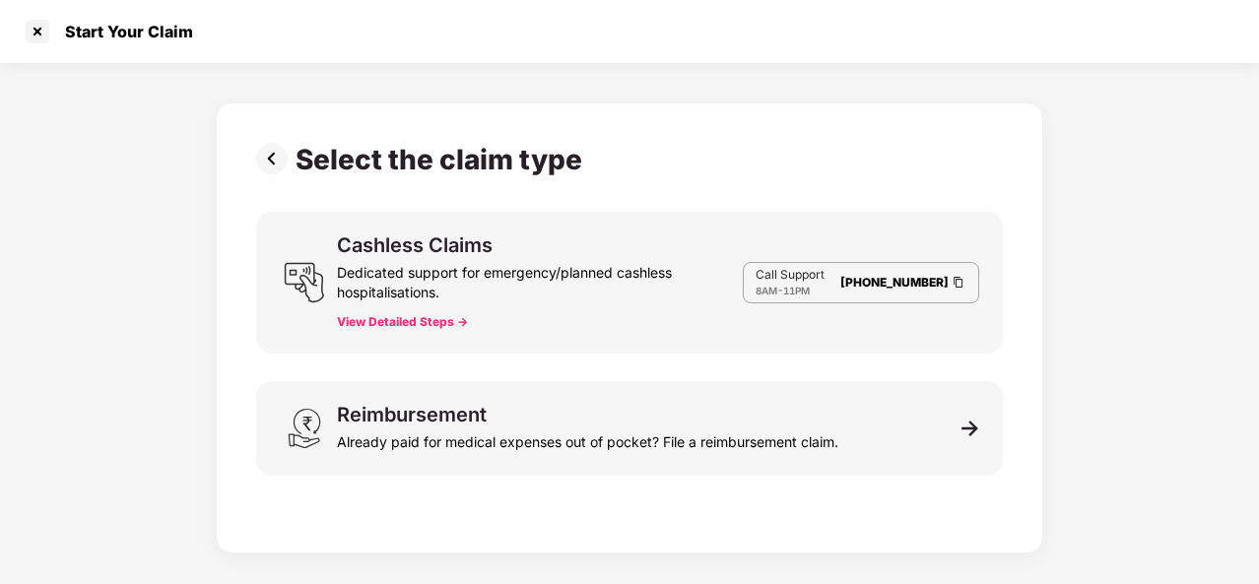
scroll to position [47, 0]
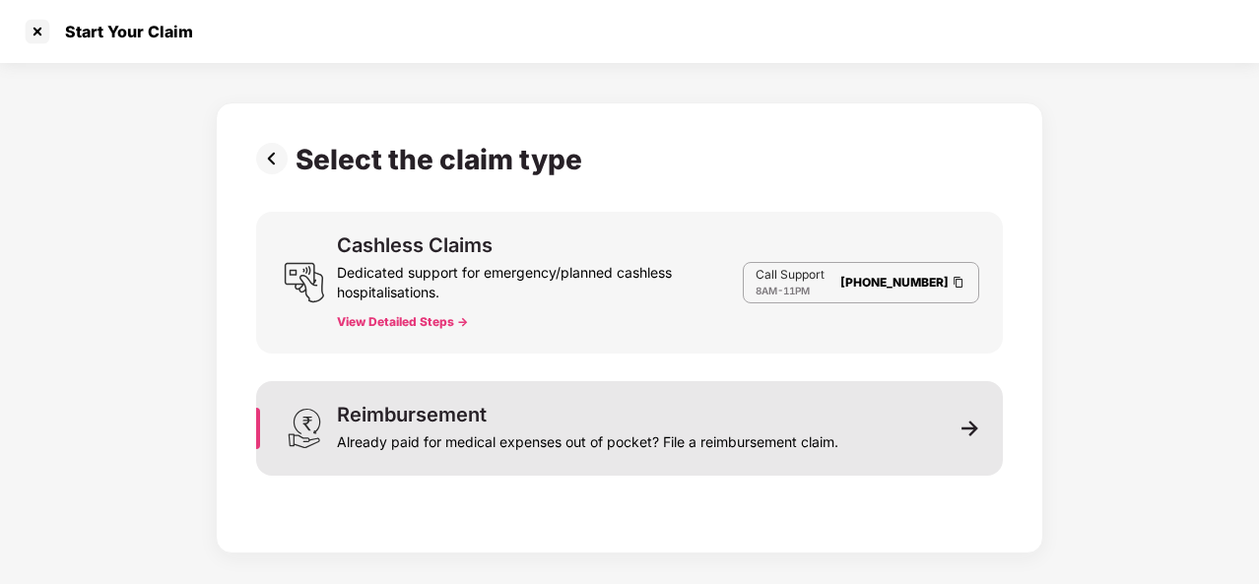
click at [970, 431] on img at bounding box center [970, 429] width 18 height 18
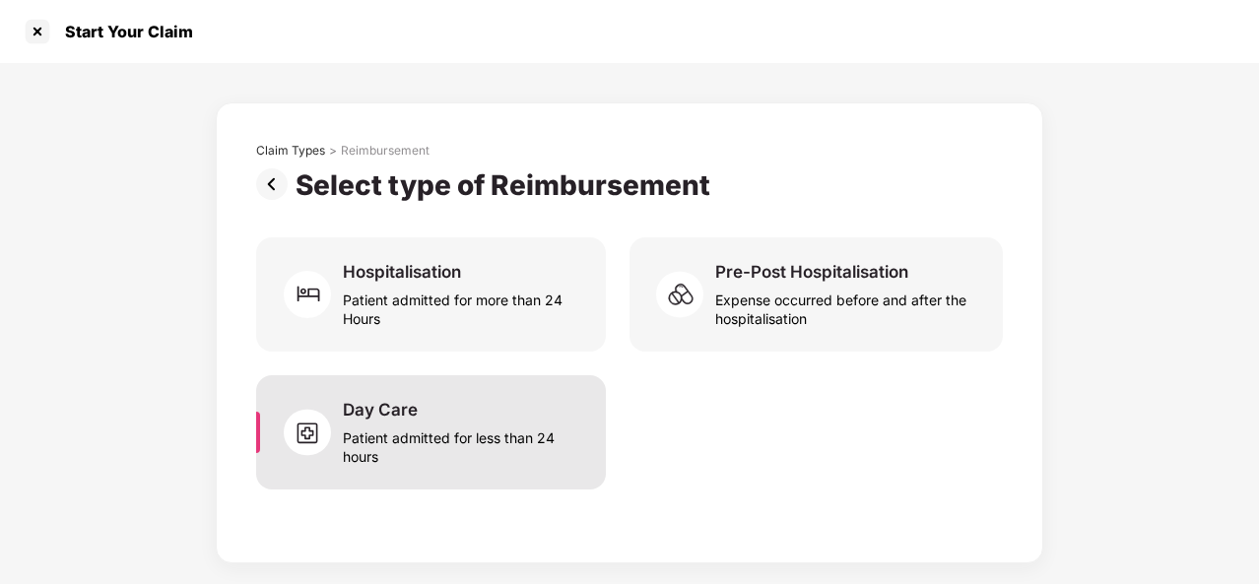
click at [456, 426] on div "Patient admitted for less than 24 hours" at bounding box center [462, 443] width 239 height 45
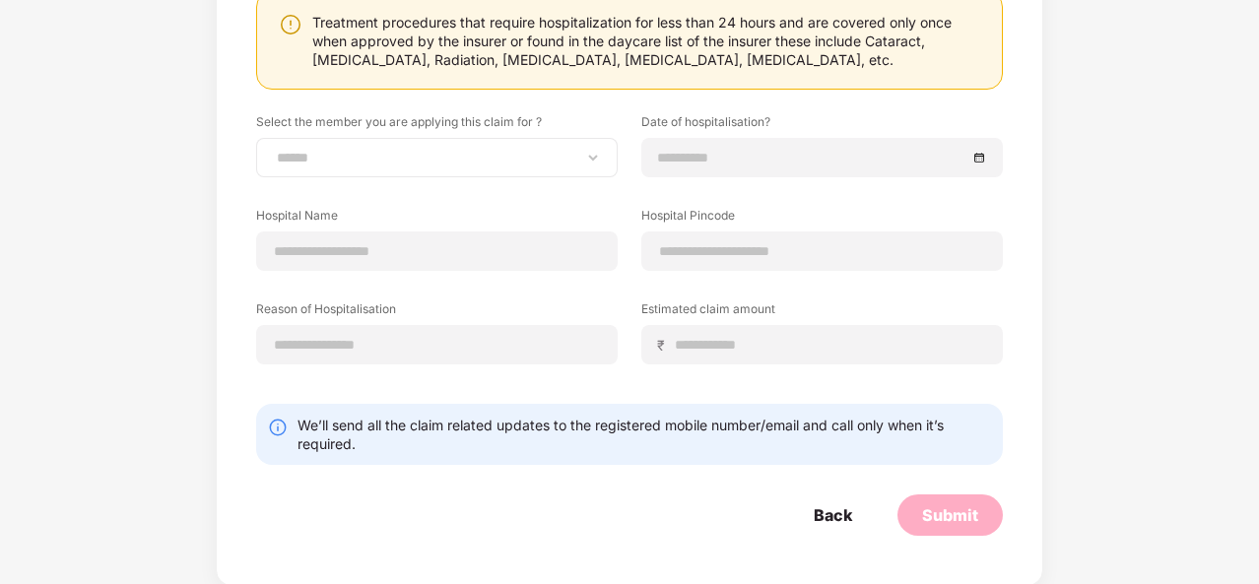
scroll to position [0, 0]
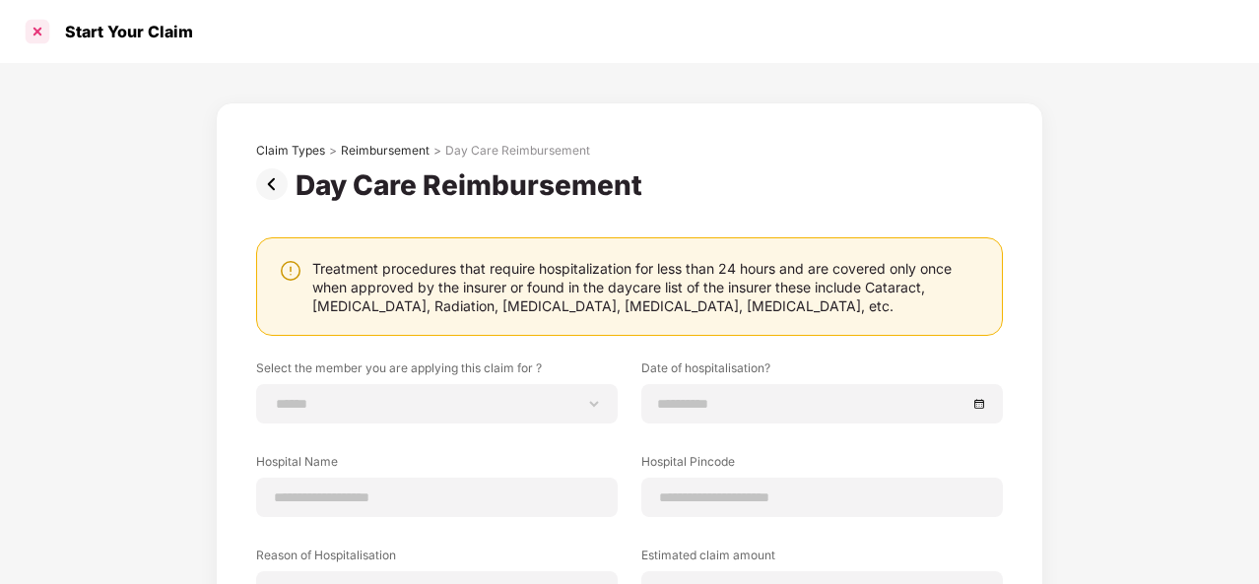
click at [34, 34] on div at bounding box center [38, 32] width 32 height 32
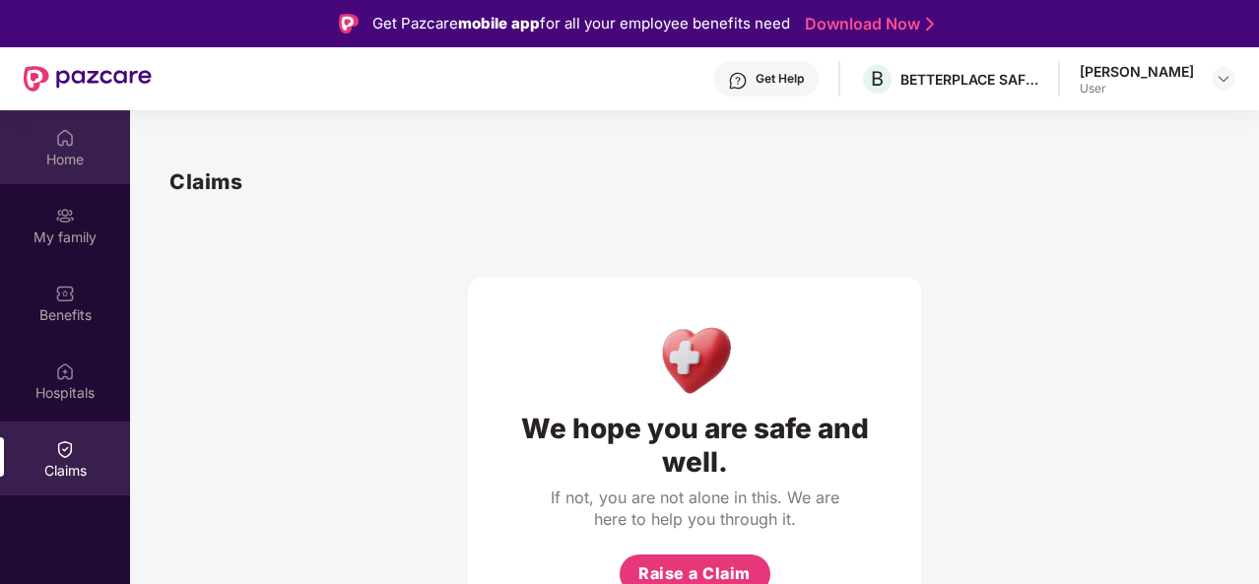
click at [53, 150] on div "Home" at bounding box center [65, 160] width 130 height 20
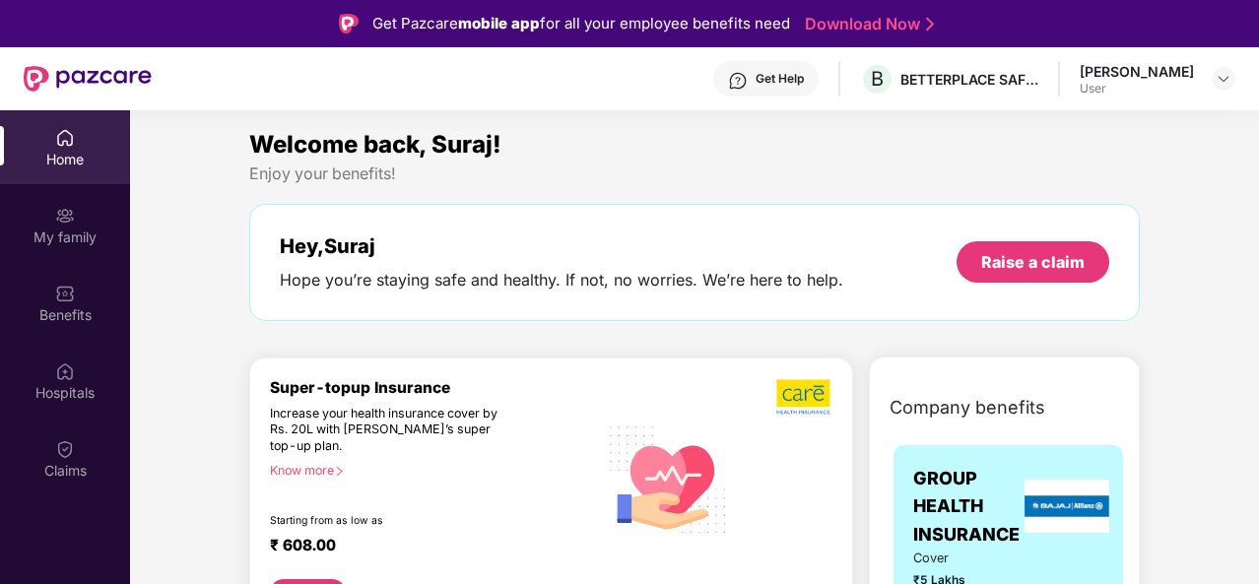
click at [804, 82] on div "Get Help" at bounding box center [780, 79] width 48 height 16
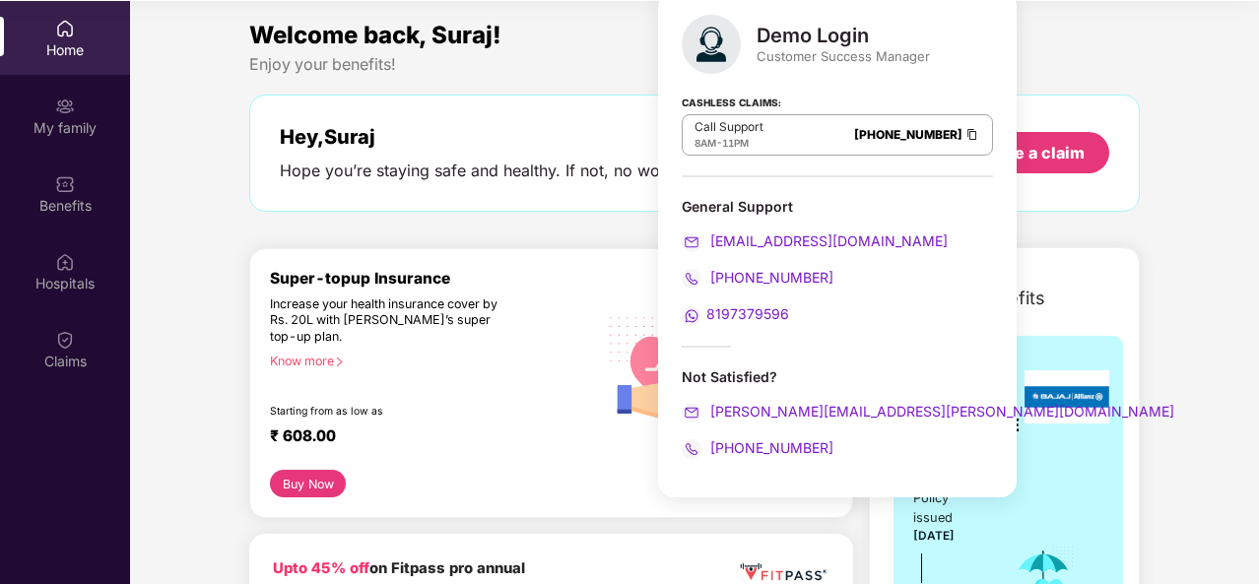
scroll to position [110, 0]
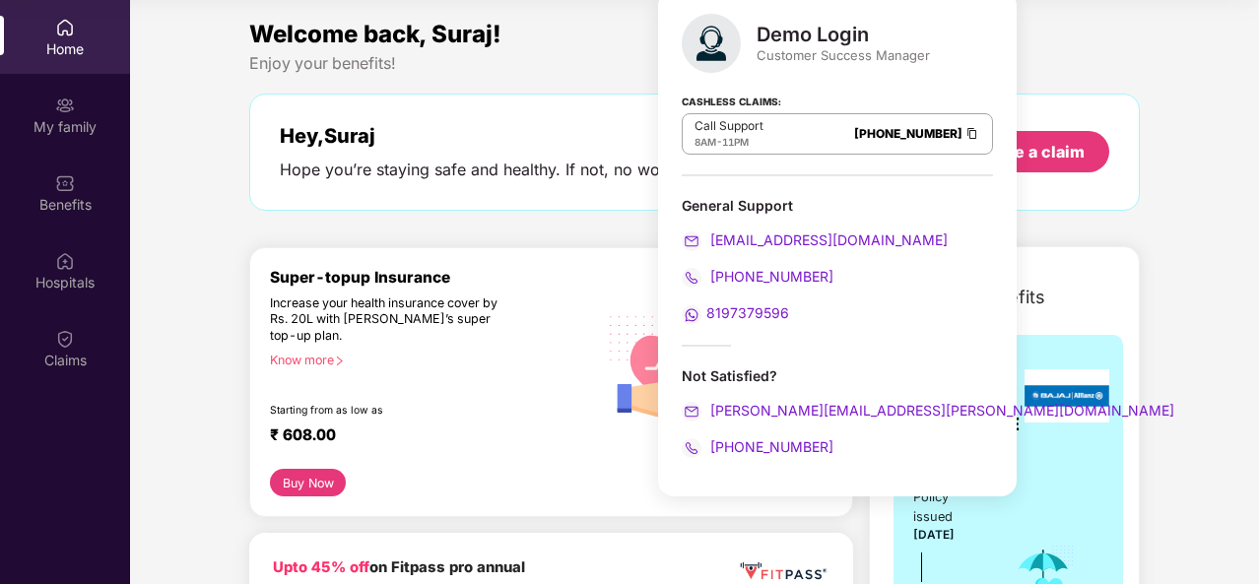
click at [1126, 56] on div "Enjoy your benefits!" at bounding box center [694, 63] width 890 height 21
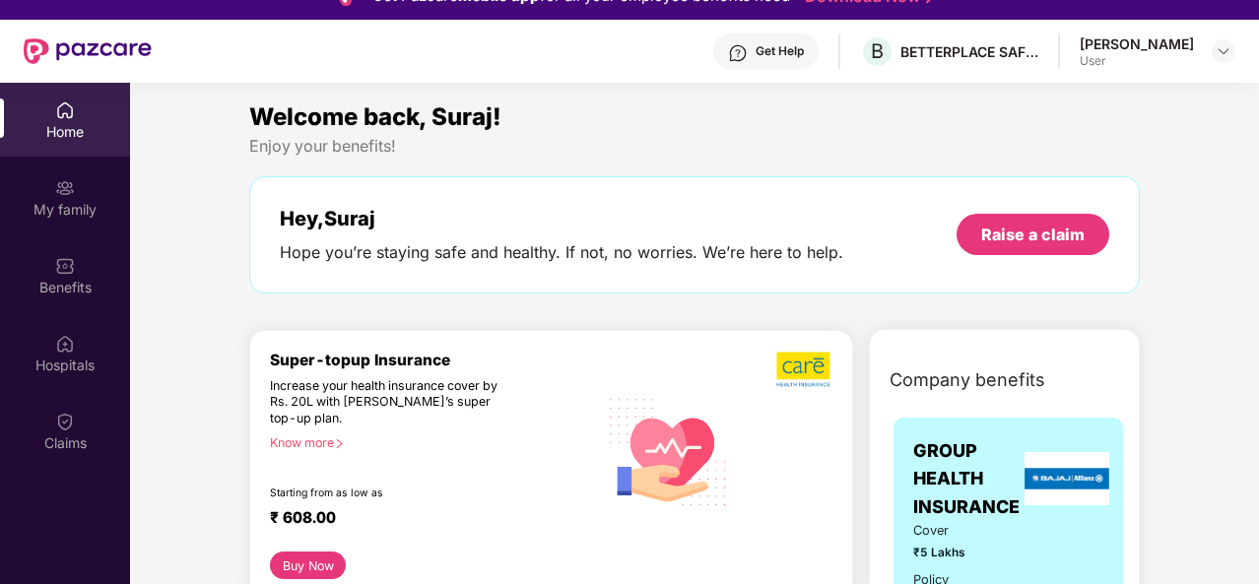
scroll to position [0, 0]
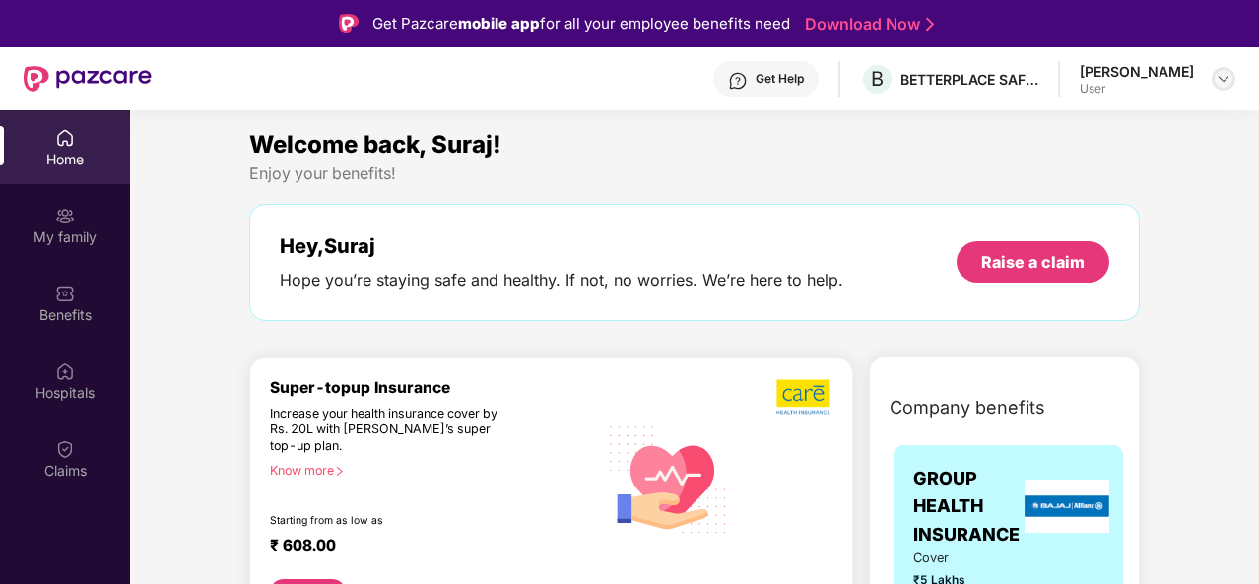
click at [1223, 76] on img at bounding box center [1224, 79] width 16 height 16
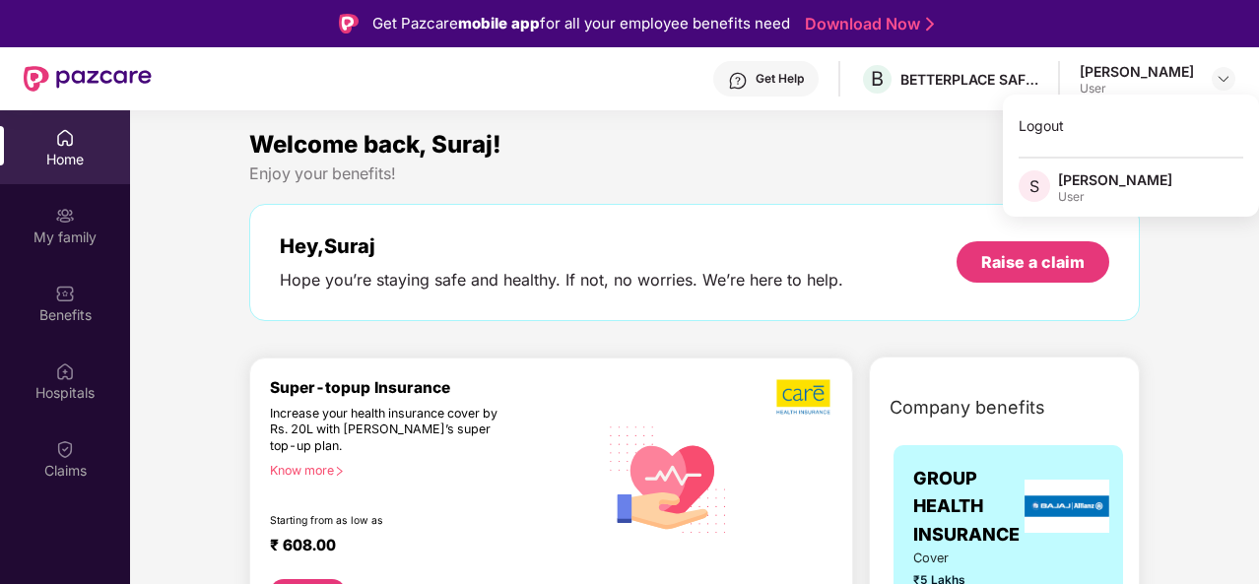
click at [887, 176] on div "Enjoy your benefits!" at bounding box center [694, 174] width 890 height 21
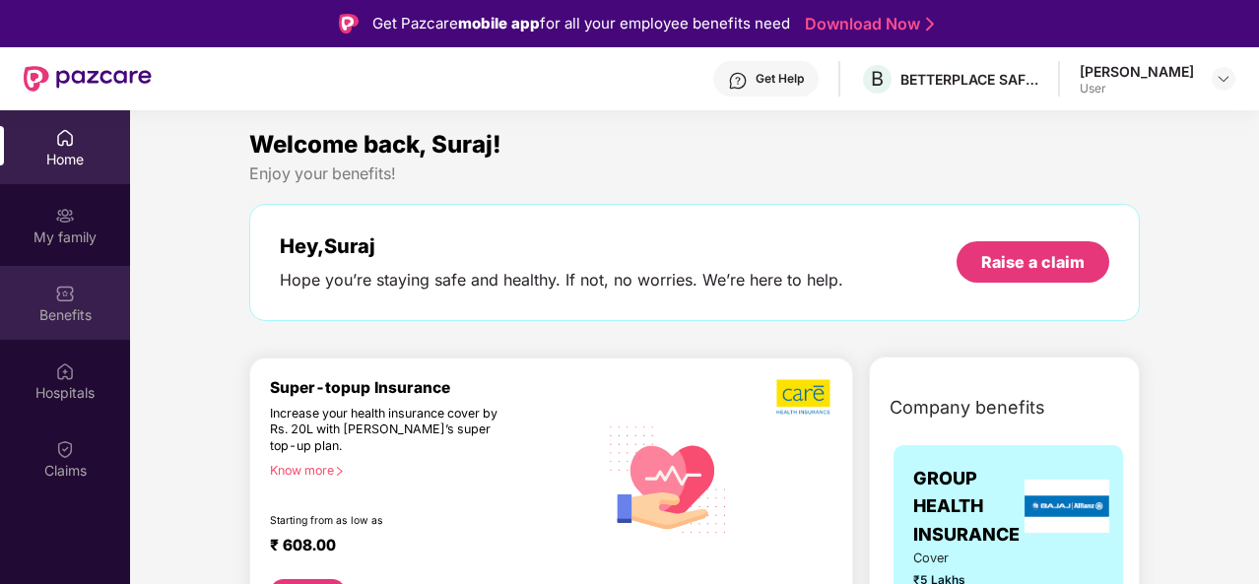
click at [85, 305] on div "Benefits" at bounding box center [65, 315] width 130 height 20
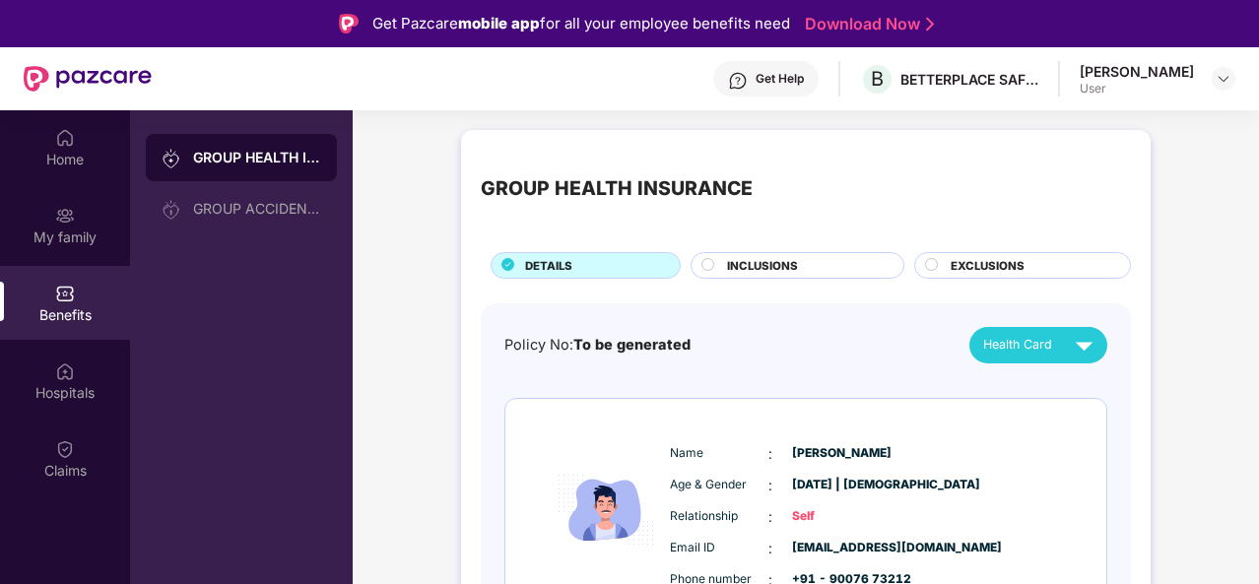
click at [764, 269] on span "INCLUSIONS" at bounding box center [762, 266] width 71 height 18
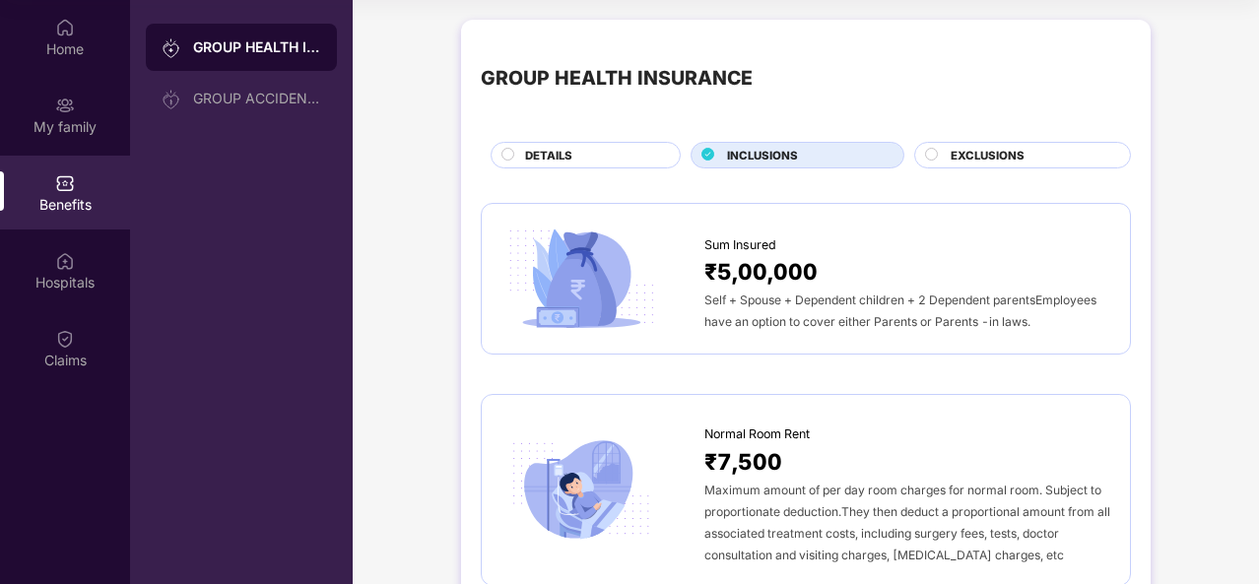
click at [922, 267] on div "₹5,00,000" at bounding box center [907, 271] width 406 height 34
click at [1015, 156] on span "EXCLUSIONS" at bounding box center [988, 156] width 74 height 18
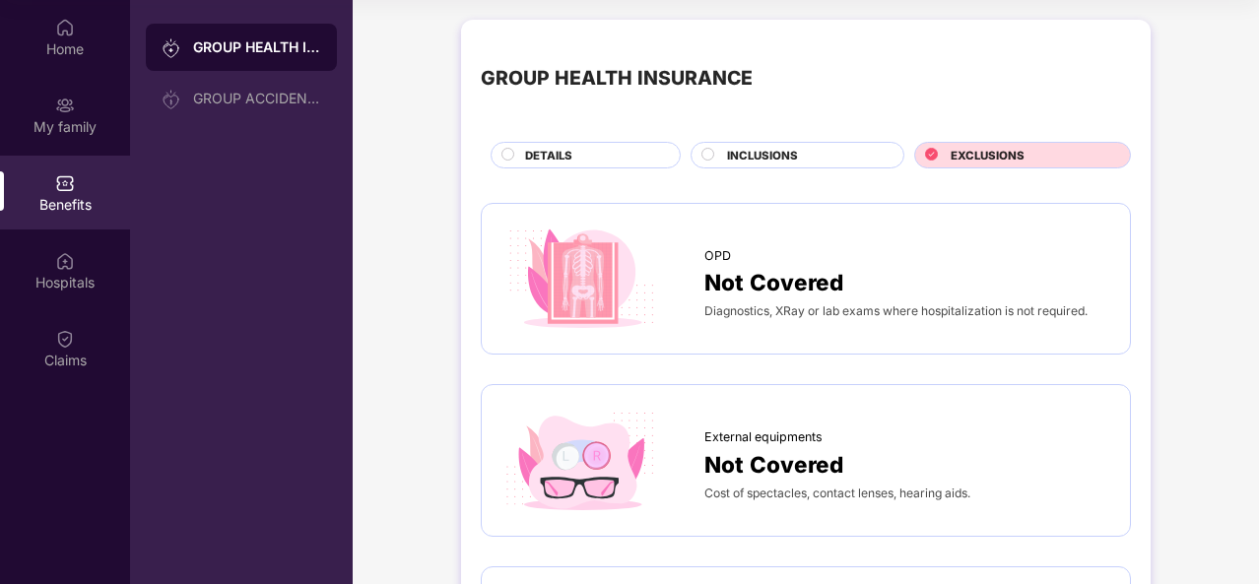
click at [796, 158] on span "INCLUSIONS" at bounding box center [762, 156] width 71 height 18
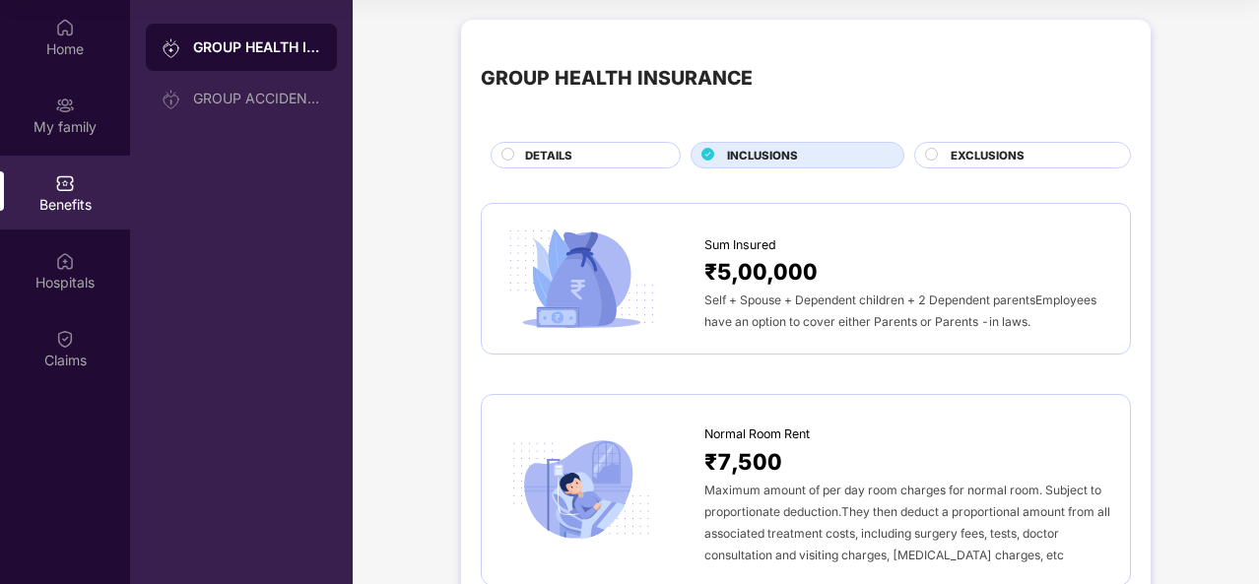
click at [857, 257] on div "₹5,00,000" at bounding box center [907, 271] width 406 height 34
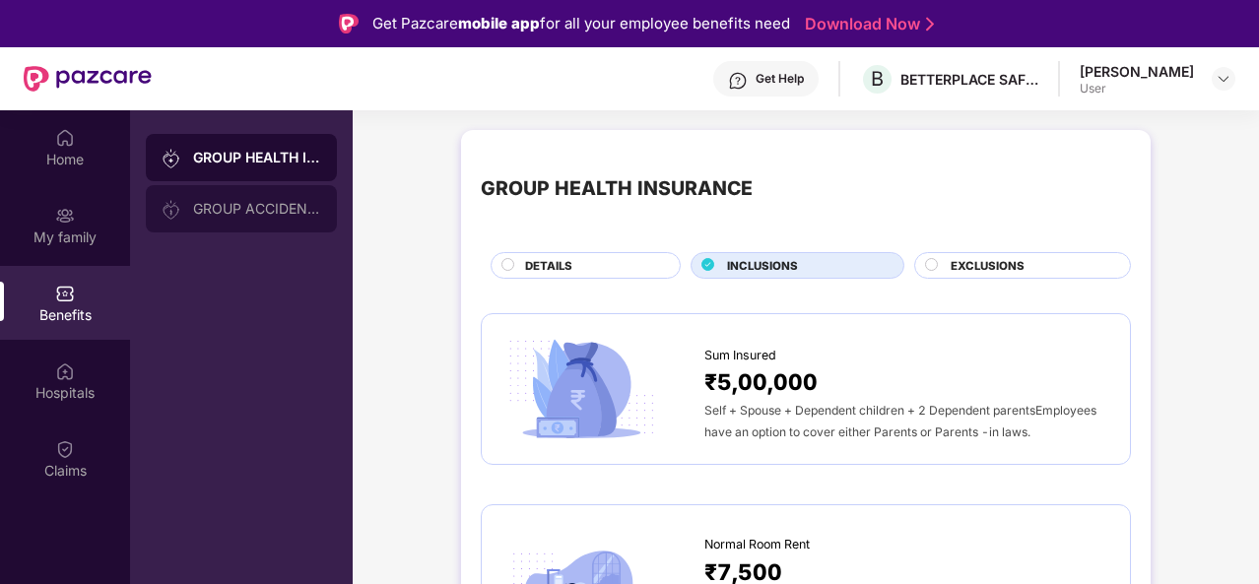
click at [250, 210] on div "GROUP ACCIDENTAL INSURANCE" at bounding box center [257, 209] width 128 height 16
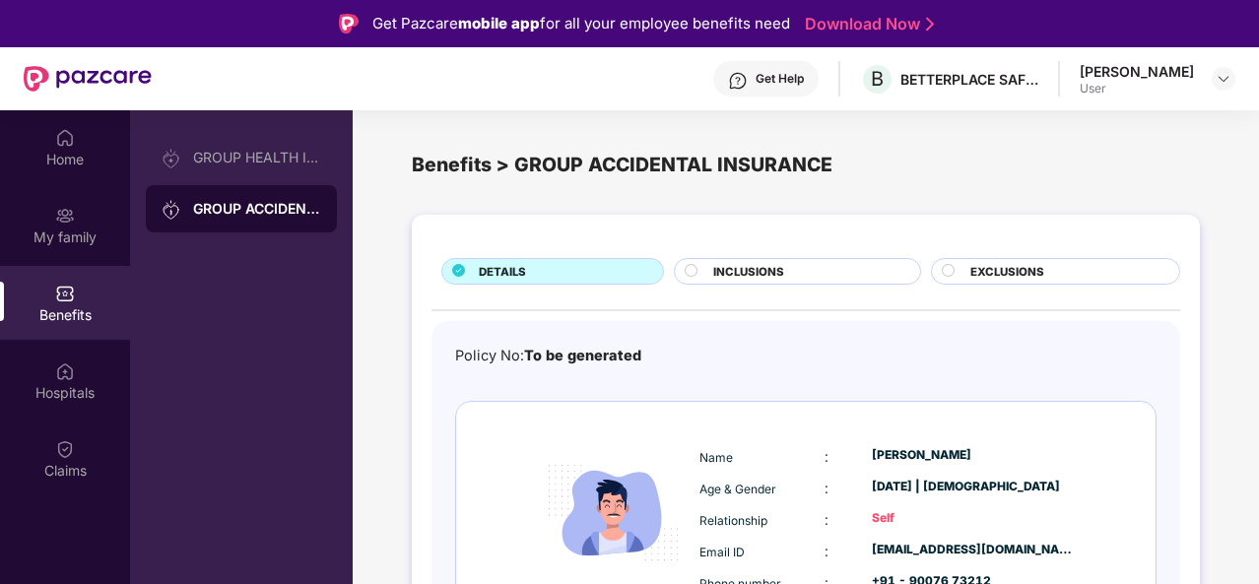
click at [738, 279] on span "INCLUSIONS" at bounding box center [748, 272] width 71 height 18
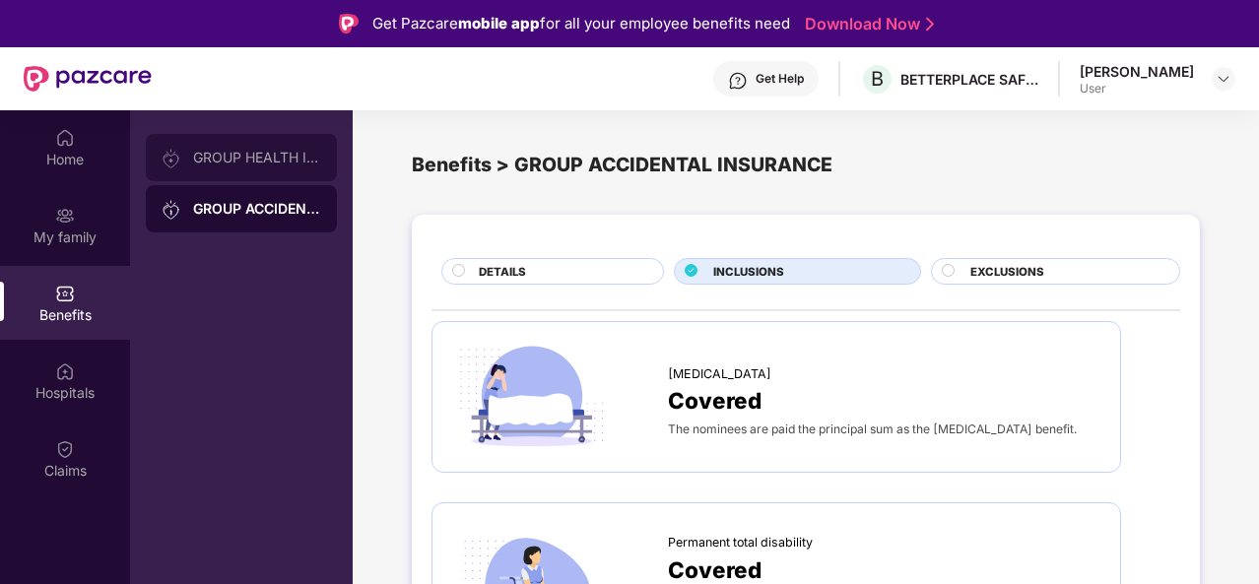
click at [278, 163] on div "GROUP HEALTH INSURANCE" at bounding box center [257, 158] width 128 height 16
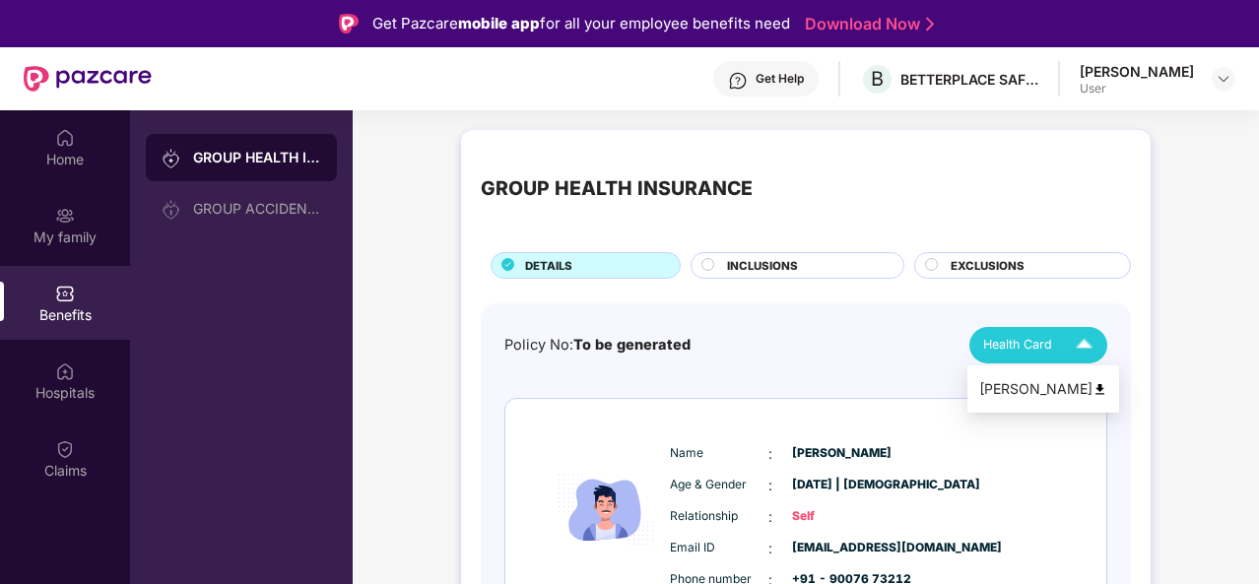
click at [1056, 341] on div "Health Card" at bounding box center [1042, 345] width 118 height 34
click at [1028, 390] on div "[PERSON_NAME]" at bounding box center [1043, 389] width 128 height 22
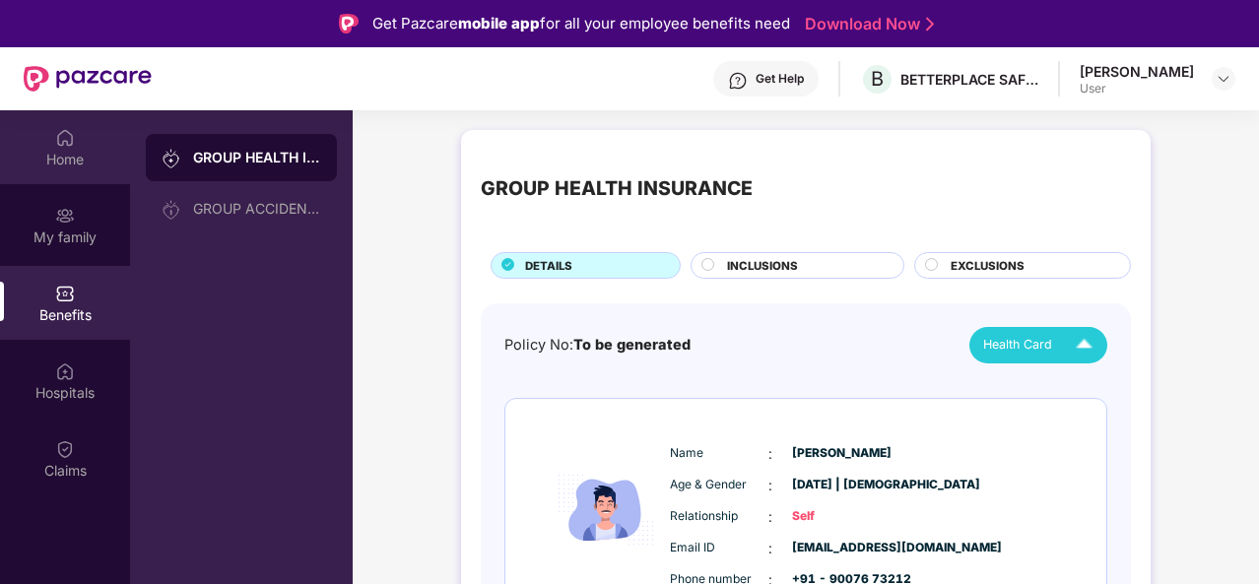
click at [67, 145] on img at bounding box center [65, 138] width 20 height 20
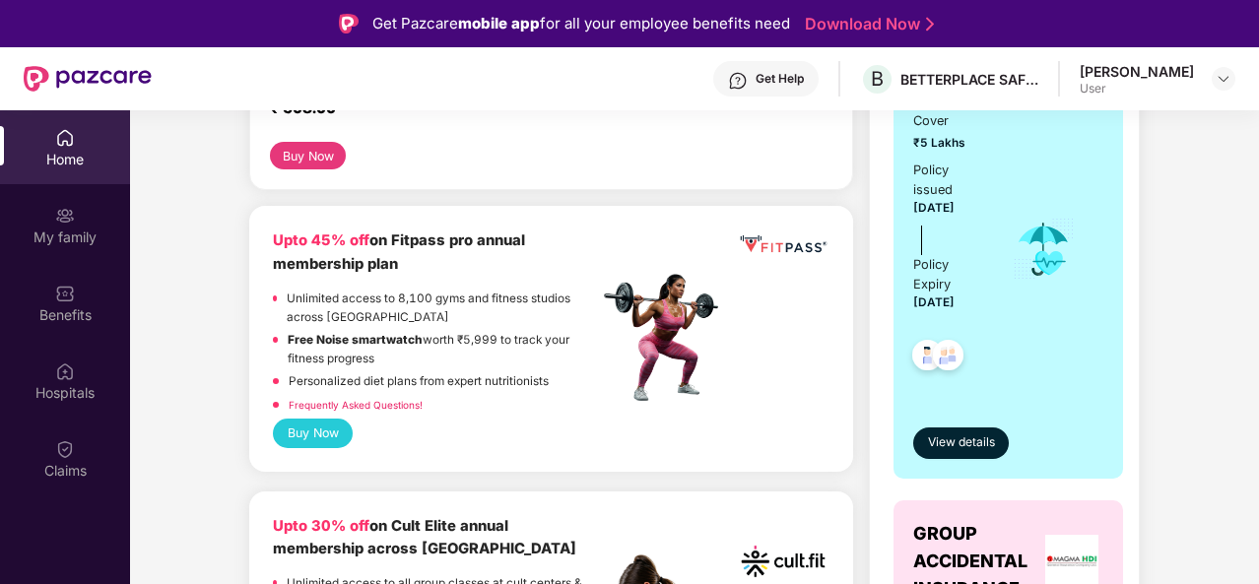
scroll to position [459, 0]
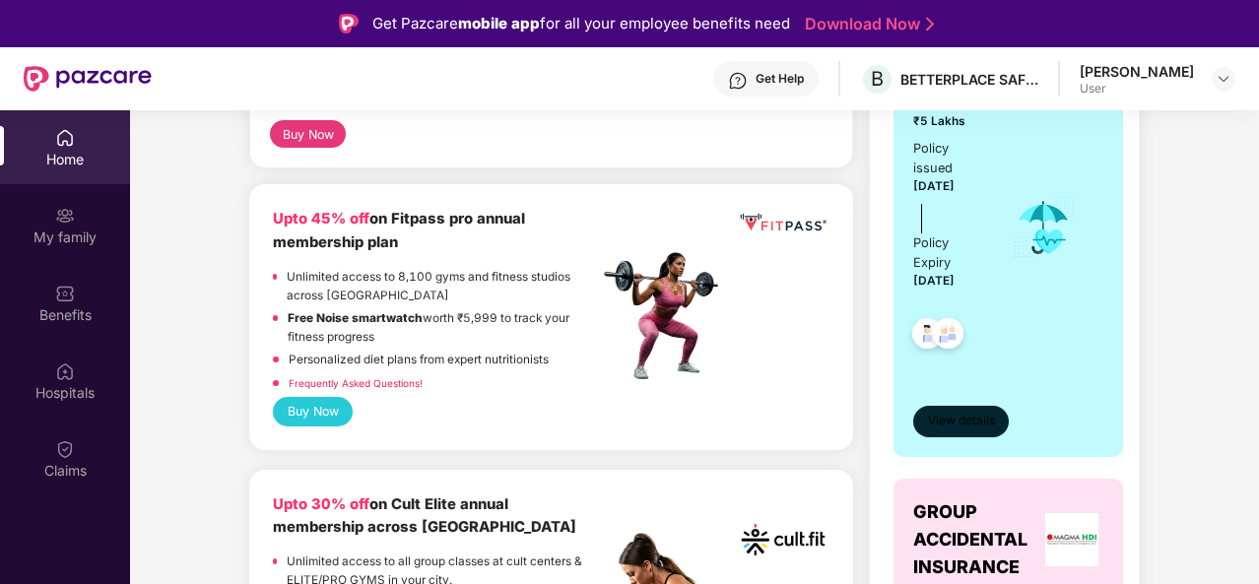
click at [948, 412] on span "View details" at bounding box center [961, 421] width 67 height 19
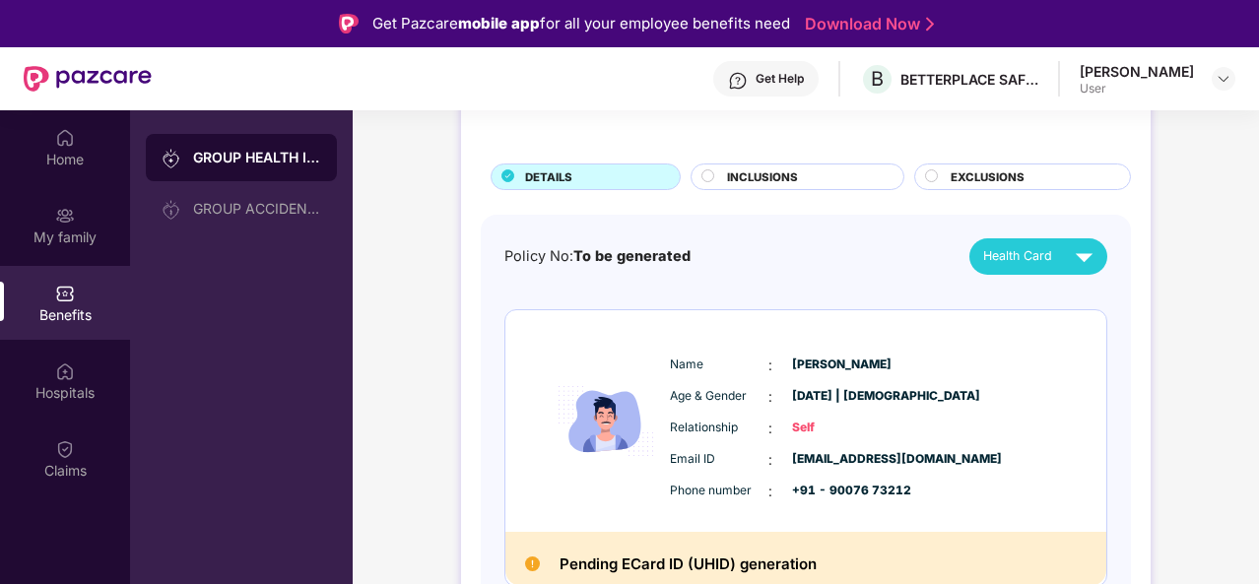
scroll to position [99, 0]
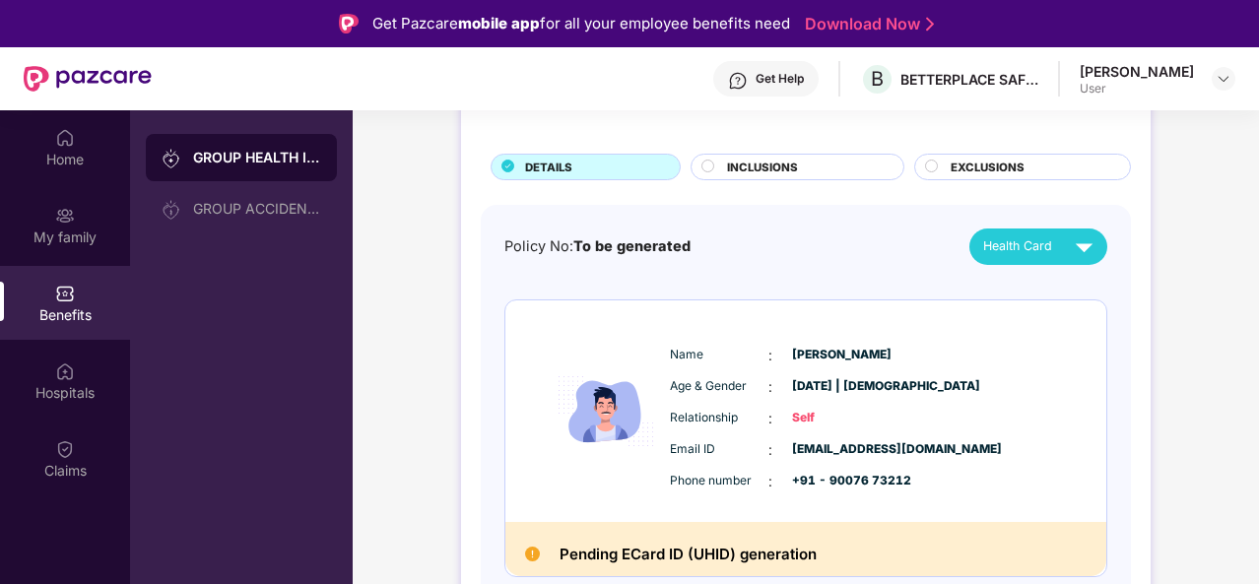
click at [761, 163] on span "INCLUSIONS" at bounding box center [762, 168] width 71 height 18
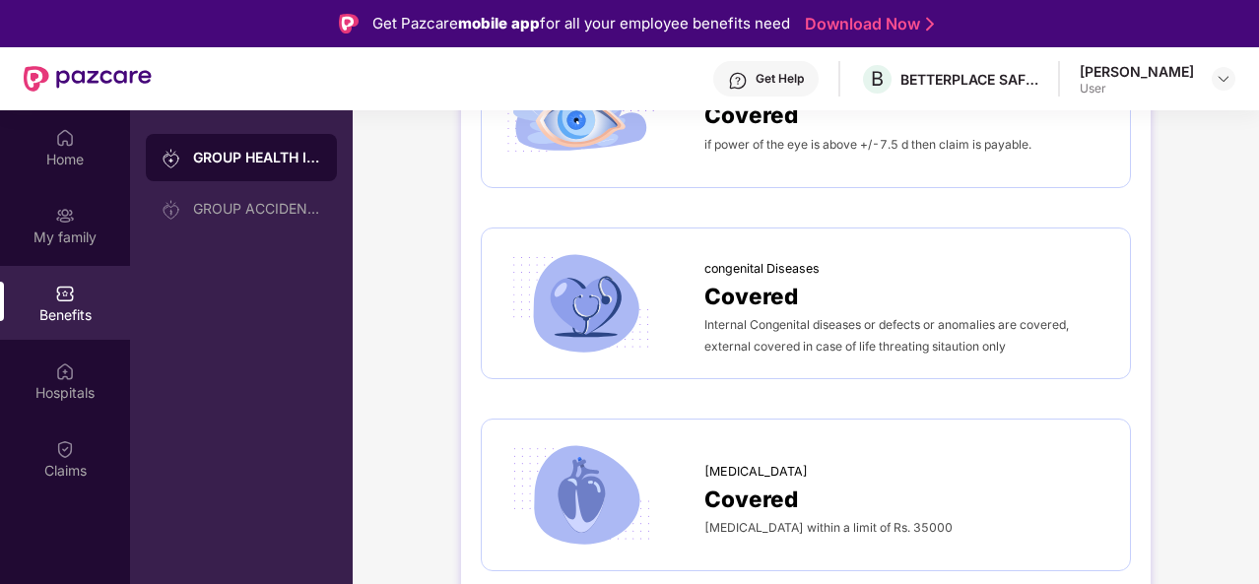
scroll to position [0, 0]
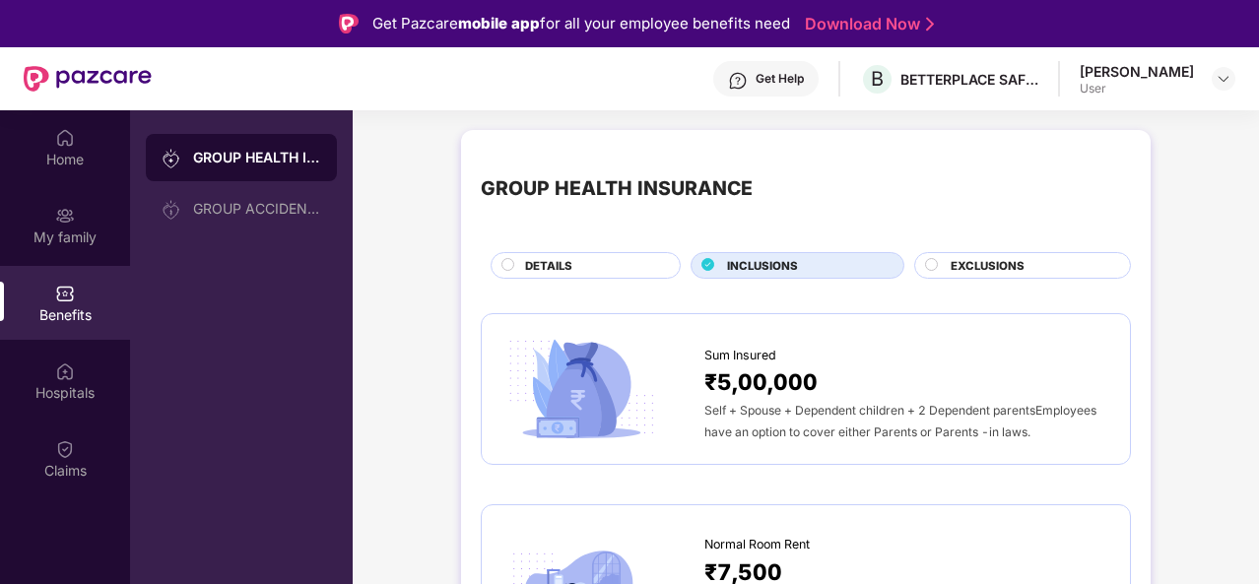
click at [804, 74] on div "Get Help" at bounding box center [780, 79] width 48 height 16
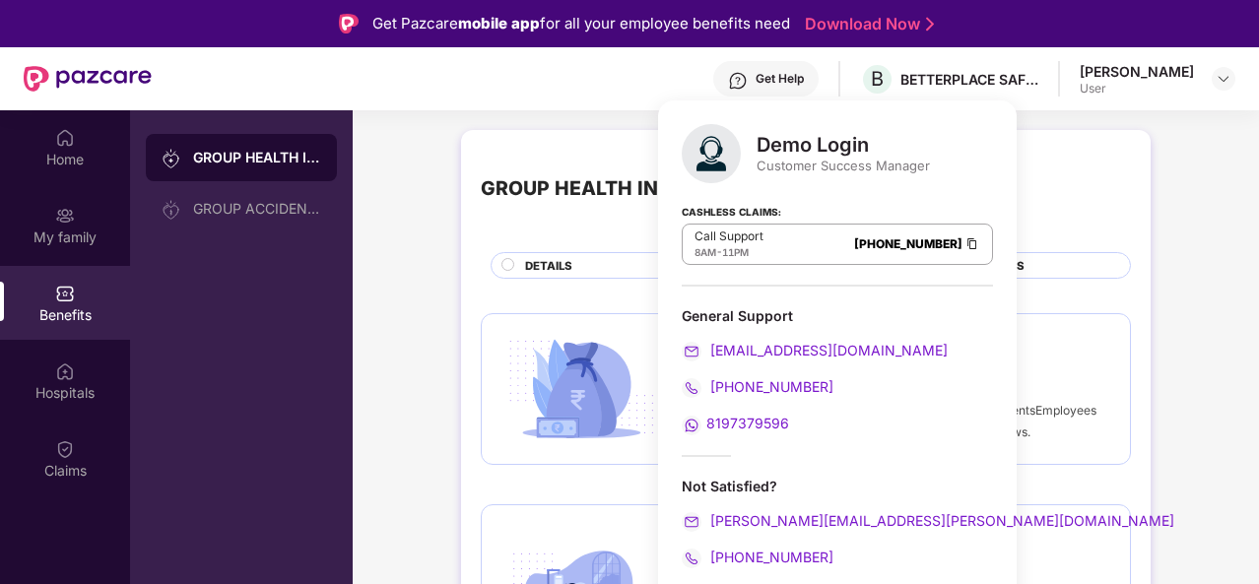
click at [1073, 151] on div "GROUP HEALTH INSURANCE" at bounding box center [806, 189] width 650 height 79
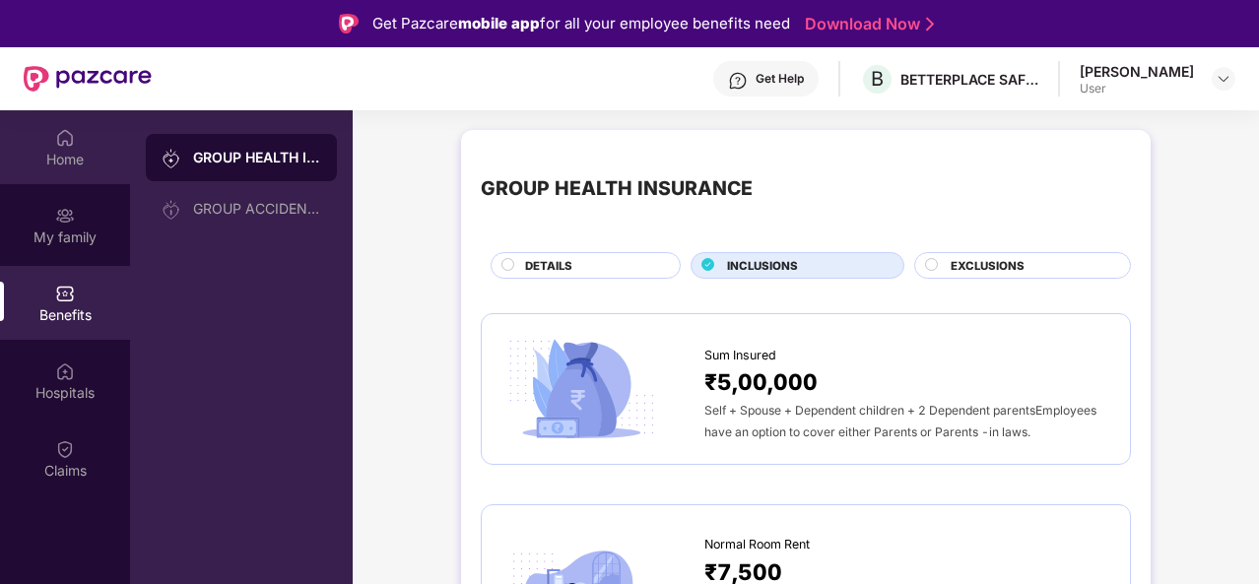
click at [71, 142] on img at bounding box center [65, 138] width 20 height 20
